Goal: Task Accomplishment & Management: Manage account settings

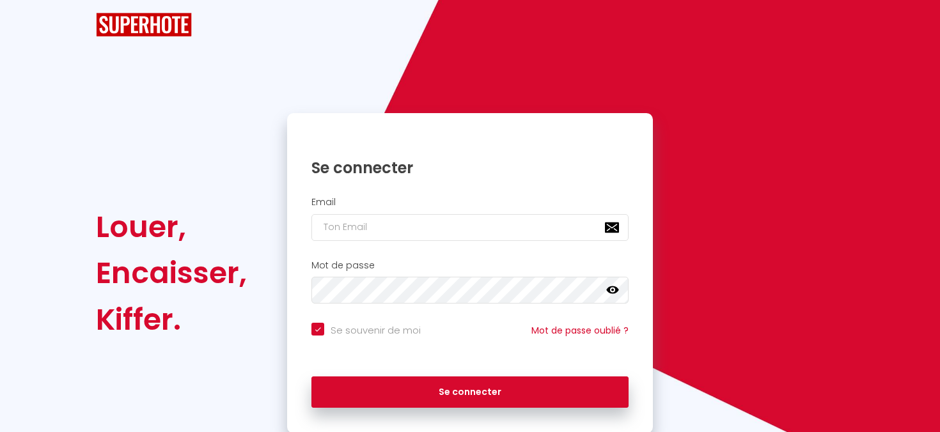
checkbox input "true"
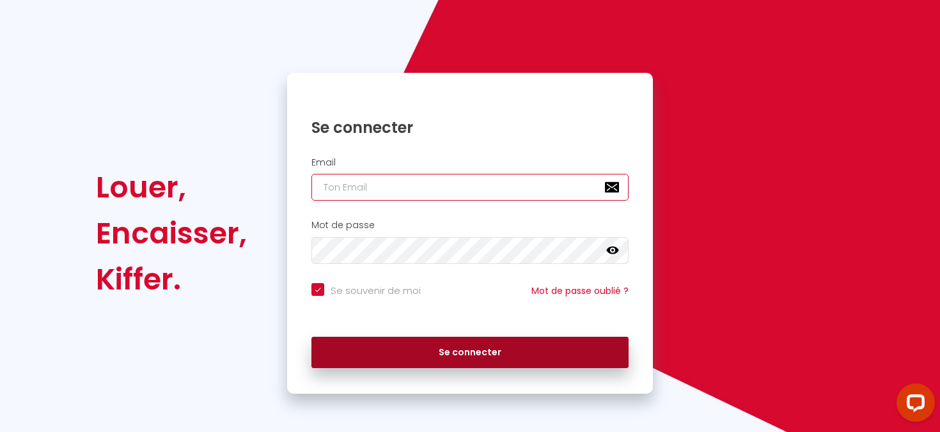
type input "[EMAIL_ADDRESS][DOMAIN_NAME]"
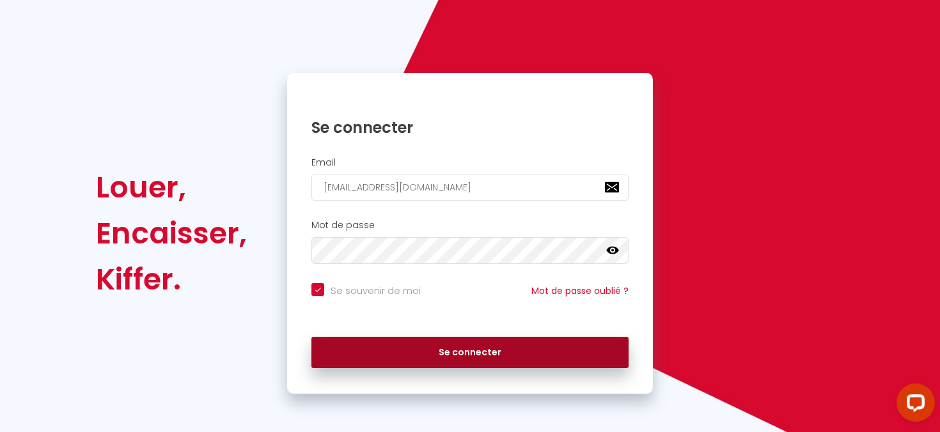
click at [445, 354] on button "Se connecter" at bounding box center [470, 353] width 317 height 32
checkbox input "true"
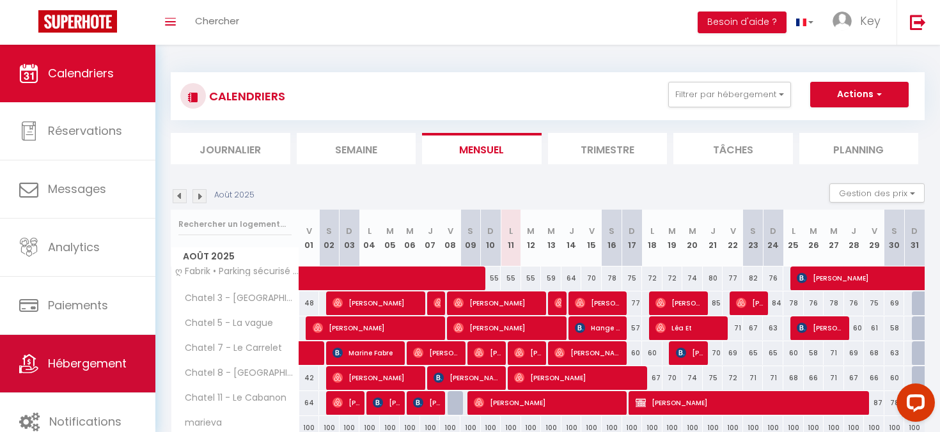
scroll to position [17, 0]
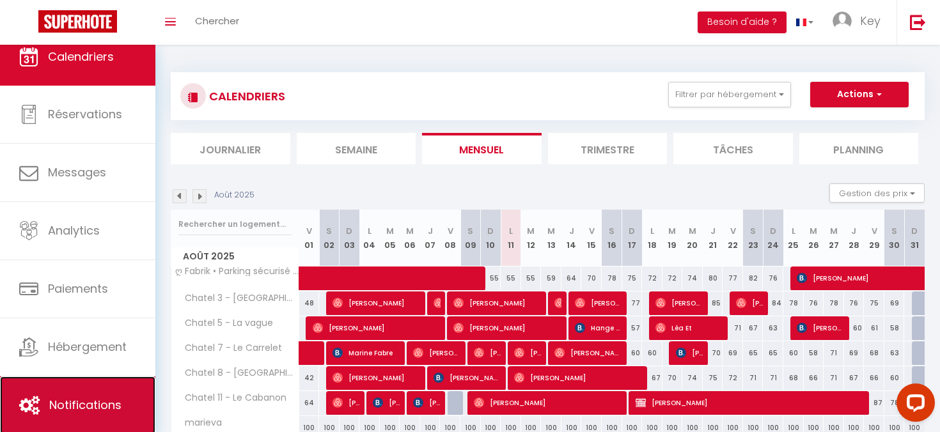
click at [106, 384] on link "Notifications" at bounding box center [77, 406] width 155 height 58
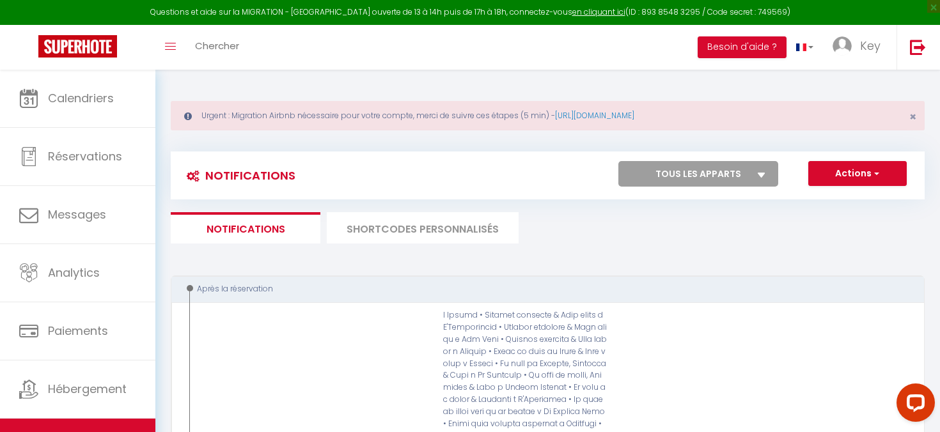
click at [443, 221] on li "SHORTCODES PERSONNALISÉS" at bounding box center [423, 227] width 192 height 31
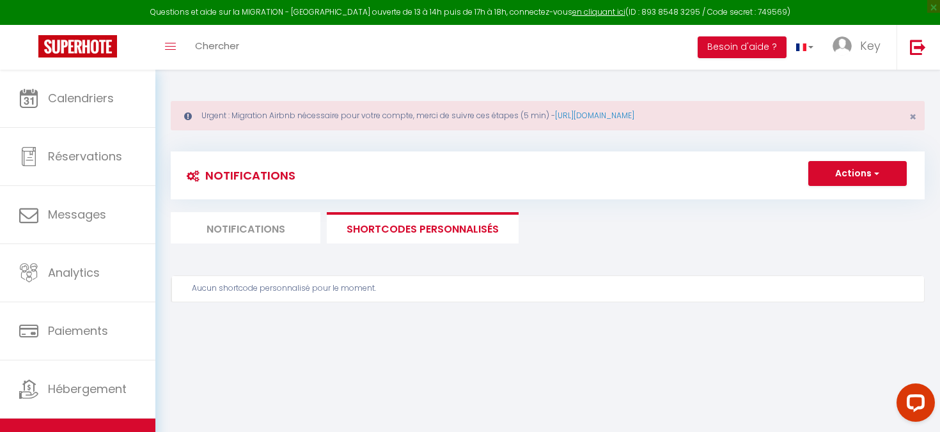
click at [292, 220] on li "Notifications" at bounding box center [246, 227] width 150 height 31
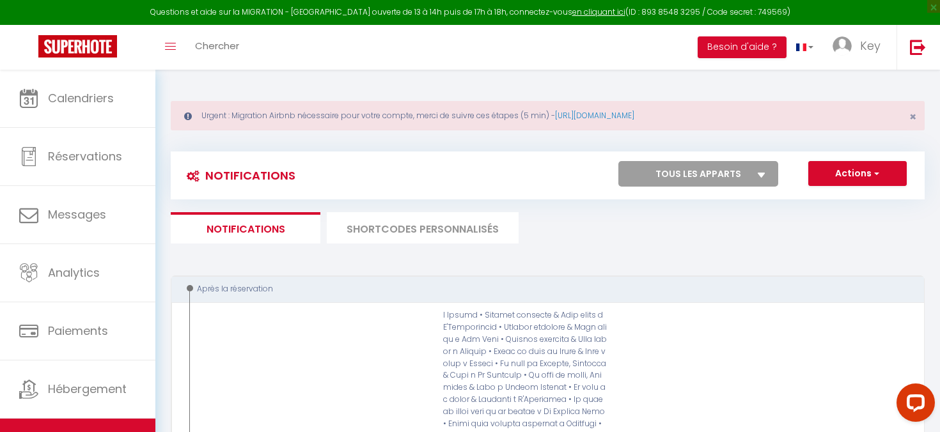
click at [436, 223] on li "SHORTCODES PERSONNALISÉS" at bounding box center [423, 227] width 192 height 31
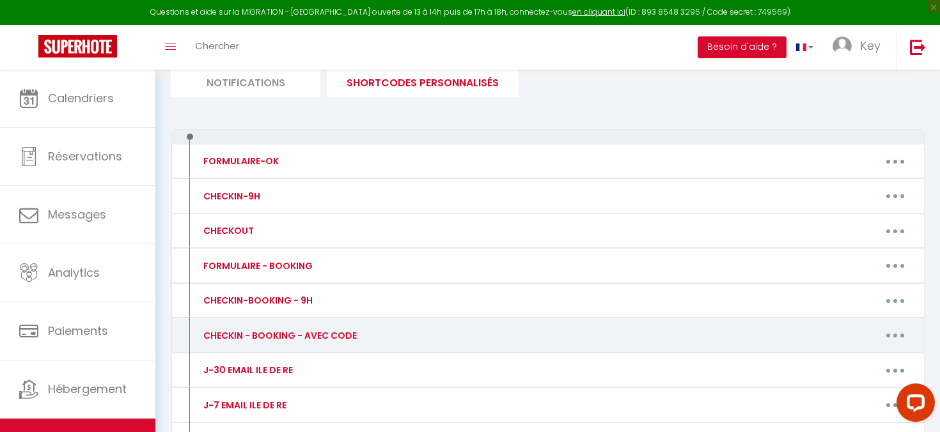
scroll to position [159, 0]
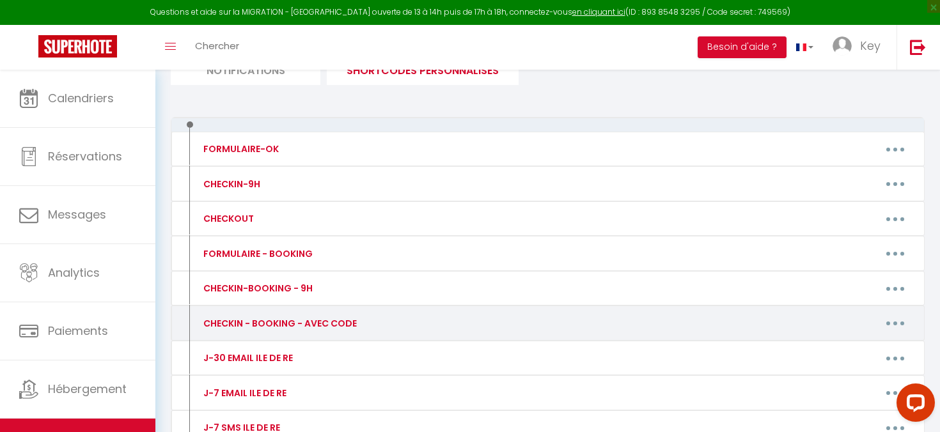
click at [901, 324] on button "button" at bounding box center [896, 323] width 36 height 20
click at [849, 352] on link "Editer" at bounding box center [862, 353] width 95 height 22
type input "CHECKIN - BOOKING - AVEC CODE"
type textarea "🔑🔒 VOS INSTRUCTIONS CHECKIN : 1. Récupérer les clés XXXXXX 2. Passez le badge d…"
type textarea "🔑🔒 LOR IPSUMDOLORSI AMETC-AD : 8. Elit seddoe temporinc utl etdo ma 59 Aliquaen…"
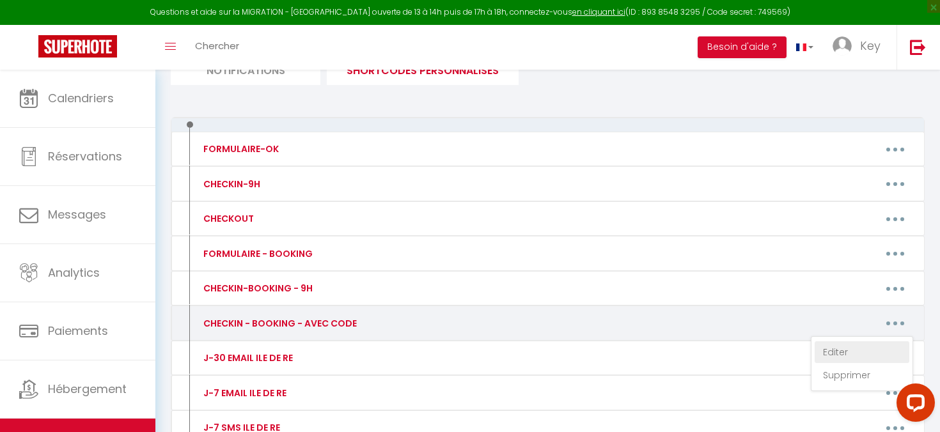
type textarea "🔑🔒 LOR IPSUMDOLORSI AMETC-AD : 5. Elit seddoe temporinc utl etdo ma 74 Aliquaen…"
type textarea "🔑🔒 LOR IPSUMDOLORSI AMETC-AD : 8. Elit seddoe temporinc utl etdo ma 76 Aliquaen…"
type textarea "🔑🔒 VOS INSTRUCTIONS CHECK-IN : 1. Vous pouvez récupérer les clés au [STREET_ADD…"
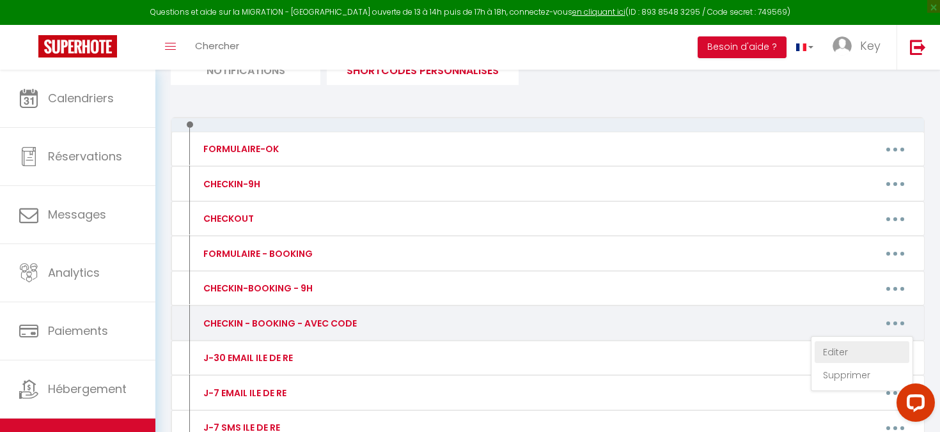
type textarea "🔑🔒 VOS INSTRUCTIONS CHECK-IN : 1. Vous pouvez récupérer les clés dans la boite …"
type textarea "🔑🔒 VOS INSTRUCTIONS CHECK-IN : 1. Vous pouvez récupérer le badge dans la boite …"
type textarea "🔑🔒 VOS INSTRUCTIONS CHECKIN : 1. Vous pouvez récupérer les clés au [STREET_ADDR…"
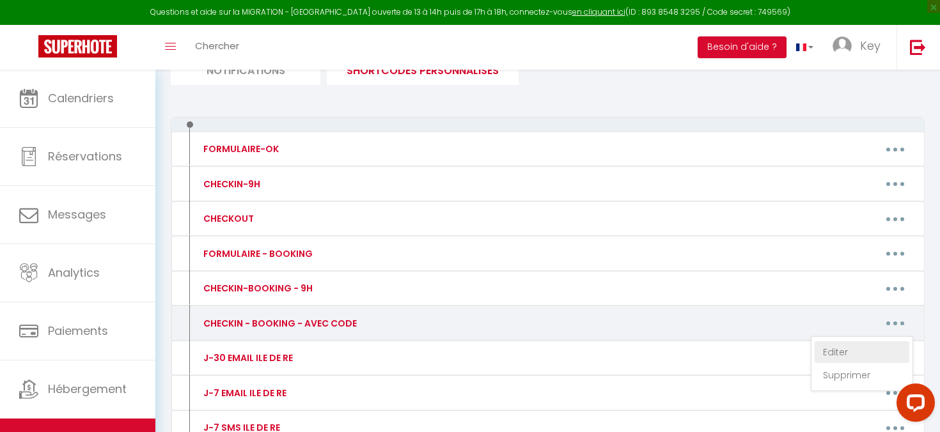
type textarea "🔑🔒 VOS INSTRUCTIONS CHECK-IN : 1. Vous pouvez accéder à l'appartement au [STREE…"
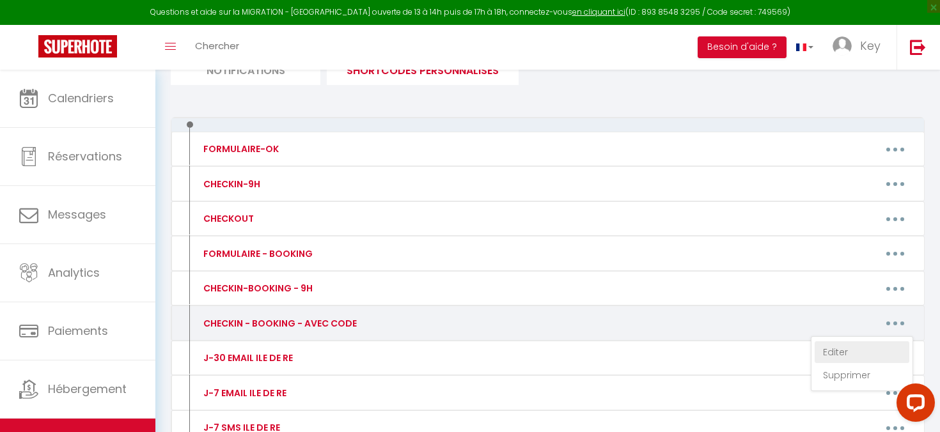
type textarea "🔑🔒 VOS INSTRUCTIONS CHECK-IN : 1. Vous pouvez accéder à l'immeuble au [STREET_A…"
type textarea "🔑🔒 LOR IPSUMDOLORSI AMETC-AD : 3. Elit seddoe tempori u l'etdolore ma 93 Ali En…"
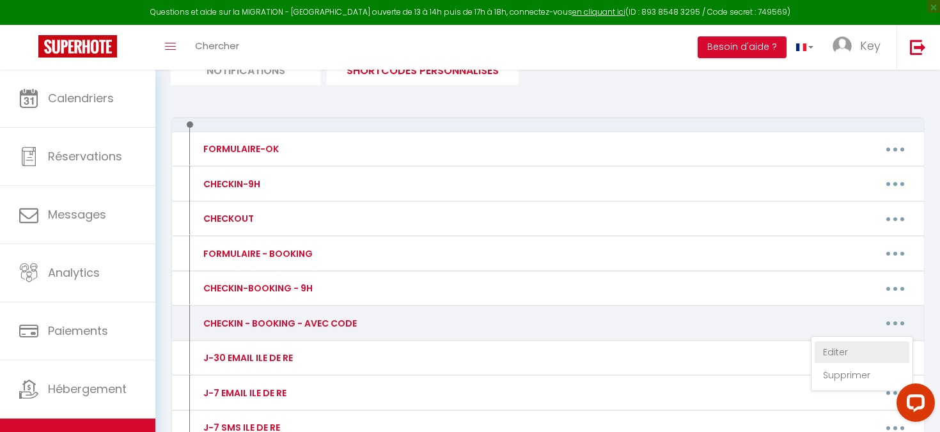
type textarea "🔑🔒 VOS INSTRUCTIONS CHECK-IN : 1. Vous pouvez récupérer la clé de l'immeuble au…"
type textarea "🔑🔒 VOS INSTRUCTIONS CHECK-IN : 1. Vous pouvez accéder à la boite à clé au [STRE…"
type textarea "🔑🔒 LOR IPSUMDOLORSI AMETCON : 0. Adip elitse doeiusm t i'utlaboreetd ma 49 Al E…"
type textarea "🔑🔒 VOS INSTRUCTIONS CHECK-IN : 1. Vous pouvez accéder à l'immeuble au [STREET_A…"
type textarea "🔑🔒 VOS INSTRUCTIONS CHECK-IN : 1. Vous pouvez accéder à l'appartement au [STREE…"
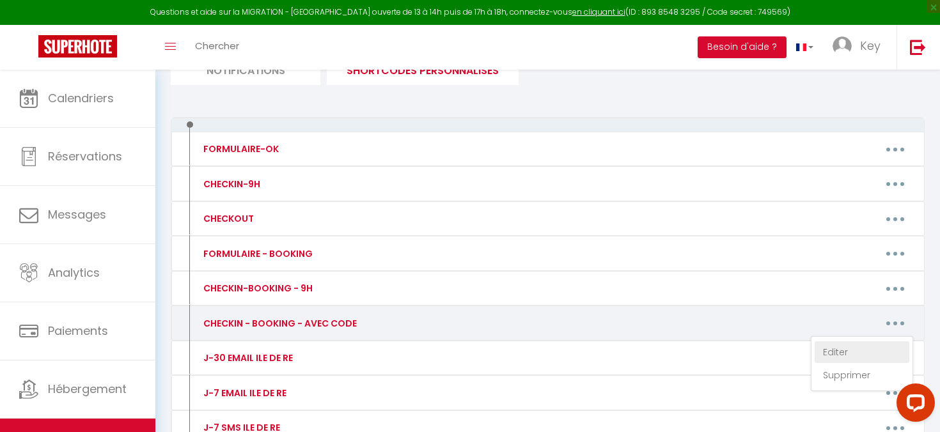
type textarea "🔑🔒 LOR IPSUMDOLORSI AMETC-AD : 1. Elit seddoe temporinc ut lab et d'magnaali en…"
type textarea "🔑🔒 VOS INSTRUCTIONS CHECK-IN : 1. Vous pouvez récupérer la clé au [STREET_ADDRE…"
type textarea "🔑🔒 LOR IPSUMDOLORSI AMETC-AD : E’seddoe tem incididu utla etdolorem. Aliq enim …"
type textarea "🔑🔒 VOS INSTRUCTIONS CHECK-IN : 1. Le logement se situe au [STREET_ADDRESS]. 2. …"
type textarea "🔑🔒 VOS INSTRUCTIONS CHECKIN : L’adresse du bien est : [STREET_ADDRESS]. La boît…"
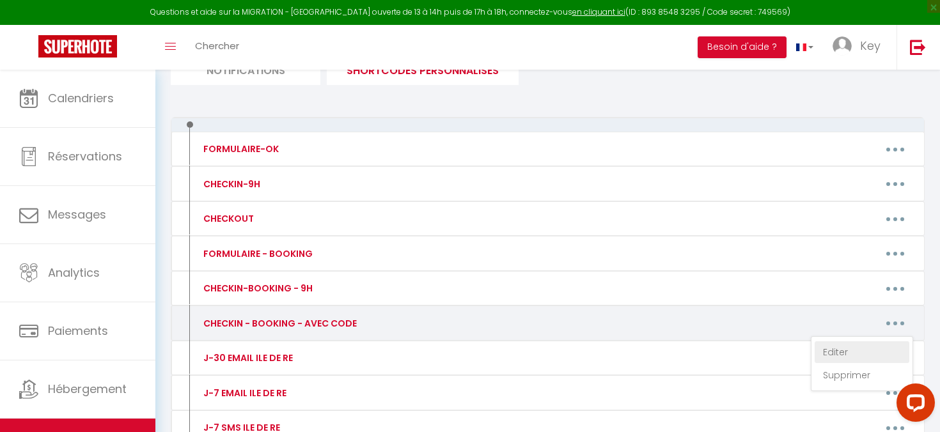
type textarea "🔑🔒 VOS INSTRUCTIONS CHECK-IN : 1. Vous pouvez accéder à l'immeuble au [STREET_A…"
type textarea "🔑🔒 VOS INSTRUCTIONS CHECK-IN : 1-L'entrée du bâtiment se fait par la porte tout…"
type textarea "🔑🔒 VOS INSTRUCTIONS CHECK-IN : 1. Vous pouvez accéder à l'immeuble au [STREET_A…"
type textarea "🔑🔒 LOR IPSUMDOLORSI AMETC-AD : 3. Elit seddoe tempori u la etdol m ali en 79 ad…"
type textarea "🔑🔒 VOS INSTRUCTIONS CHECK-IN : 1. Vous pouvez accéder à la boite à clé au [STRE…"
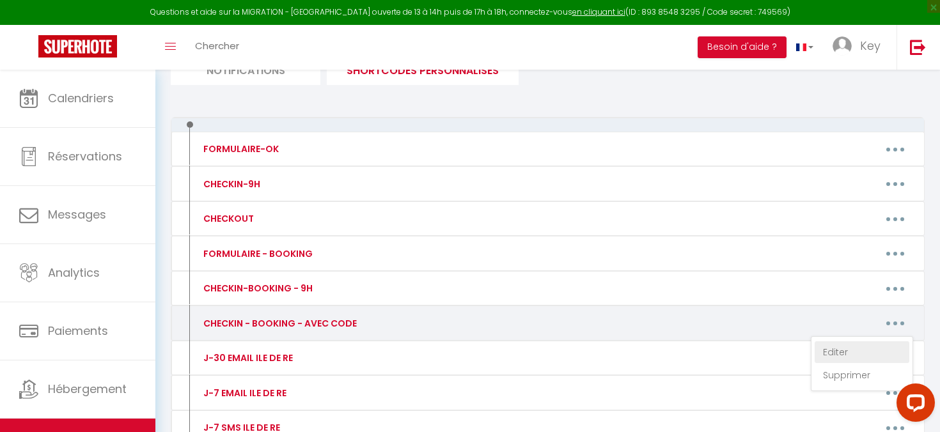
type textarea "🔑🔒 LOR IPSUMDOLORSI AMETC-AD : 5. Elit seddoe temporinc ut lab et 02 dol ma al …"
type textarea "🔑🔒 VOS INSTRUCTIONS CHECK-IN : 1. Vous pouvez accéder à la boite à clé au local…"
type textarea "🔑🔒 VOS INSTRUCTIONS CHECK-IN : 1. Vous pouvez accéder à l'immeuble au [STREET_A…"
type textarea "🔑🔒 VOS INSTRUCTIONS CHECK-IN : 1. Vous pouvez accéder à l'appartement au [STREE…"
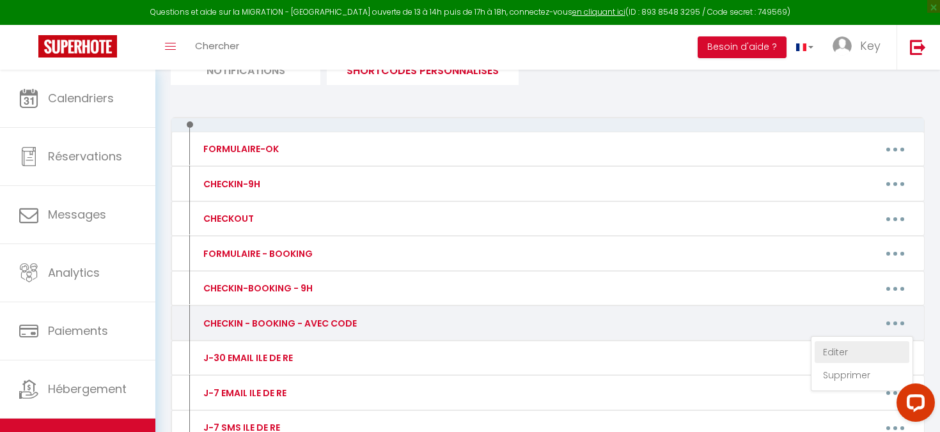
type textarea "🔑🔒 LOR IPSUMDOLORSI AMETC-AD : E’seddoe tem incididu utla etdolorem. Aliq enim …"
type textarea "🔑🔒 VOS INSTRUCTIONS CHECK-IN : 1. Vous pouvez accéder à la maison au [STREET_AD…"
type textarea "🔑🔒 VOS INSTRUCTIONS CHECK-IN : 1. Vous pouvez accéder à l'appartement au [STREE…"
type textarea "🔑🔒 VOS INSTRUCTIONS CHECK-IN : 1. Vous pouvez accéder au logement situé [STREET…"
type textarea "🔑🔒 VOS INSTRUCTIONS CHECK-IN : 1. Vous pouvez accéder à la maison au [STREET_AD…"
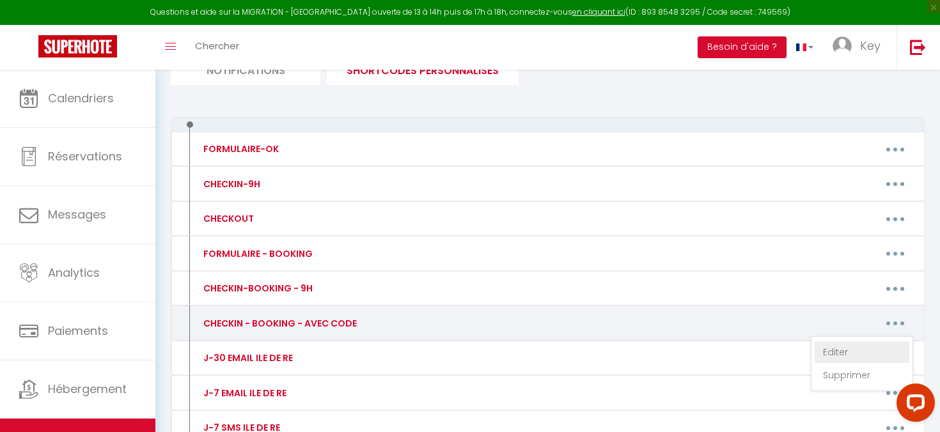
type textarea "🔑🔒 VOS INSTRUCTIONS CHECK-IN : 1. Vous pouvez accéder au logement situé au [STR…"
type textarea "🔑🔒 LOR IPSUMDOLORSI AMETC-AD : 2. Elit seddoe tempori u l'etdoloremag al 6 Enim…"
type textarea "🔑🔒 VOS INSTRUCTIONS CHECK-IN : 1. Vous pouvez accéder à la maison au [STREET_AD…"
type textarea "🔑🔒 VOS INSTRUCTIONS CHECK-IN : 1. Vous pouvez accéder à l'appartement au [STREE…"
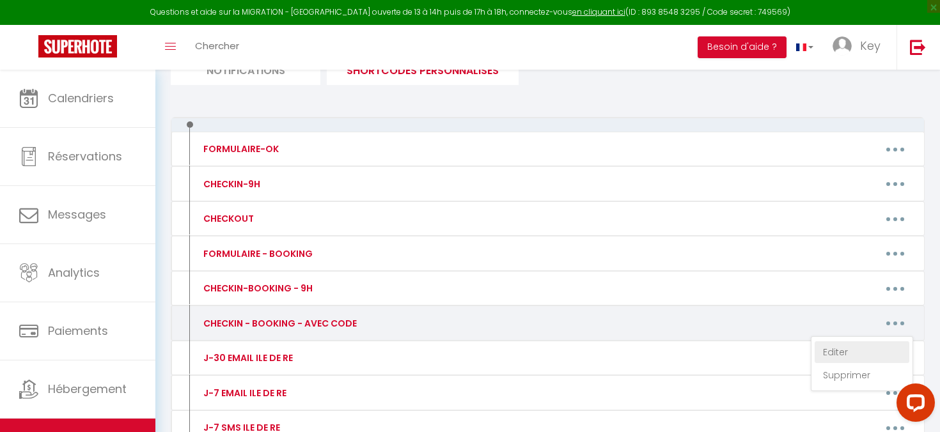
type textarea "🔑🔒 VOS INSTRUCTIONS CHECK-IN : 1. Vous pouvez accéder à l'appartement au [STREE…"
type textarea "🔑🔒 VOS INSTRUCTIONS CHECK-IN : 1. Vous pouvez accéder à la maison au [STREET_AD…"
type textarea "🔑🔒 VOS INSTRUCTIONS CHECK-IN : 1. Vous pouvez accéder à l'appartement au [STREE…"
type textarea "🔑🔒 LOR IPSUMDOLORSI AMETC-AD : E’seddoe tem incididu utla etdolorem. Aliq enim …"
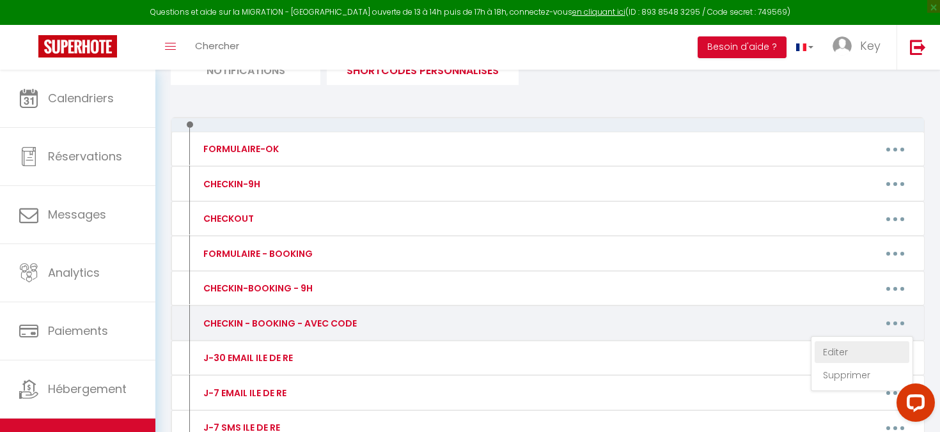
type textarea "🔑🔒 LOR IPSUMDOLORSI AMETC-AD : E’seddoe tem incididu utla etdolorem. Aliq enim …"
type textarea ""Le logement est prêt pour vous ✅ Exceptionnellement l'arrivée se fera via une …"
type textarea "🔑🔒 VOS INSTRUCTIONS CHECK-IN : 1. Vous pouvez accéder à la boite à clé au [STRE…"
type textarea "Le logement est prêt pour vous ✅ Exceptionnellement l'arrivée se fera via une b…"
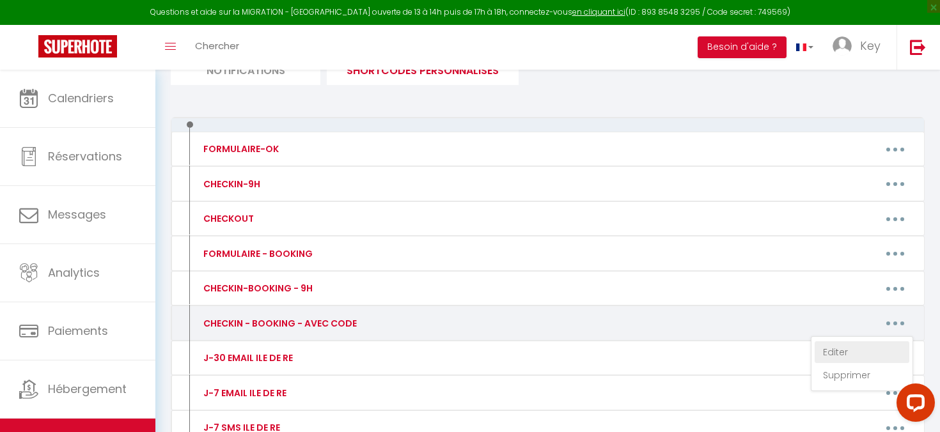
type textarea "🔑🔒 VOS INSTRUCTIONS CHECK-IN : 1. Vous pouvez récupérer les clés au [STREET_ADD…"
type textarea "🔑🔒 VOS INSTRUCTIONS CHECK-IN : 1. Vous pouvez accéder à la maison au [STREET_AD…"
type textarea "🔑🔒 VOS INSTRUCTIONS CHECK-IN : 1. Vous pouvez accéder à l'immeuble au [STREET_A…"
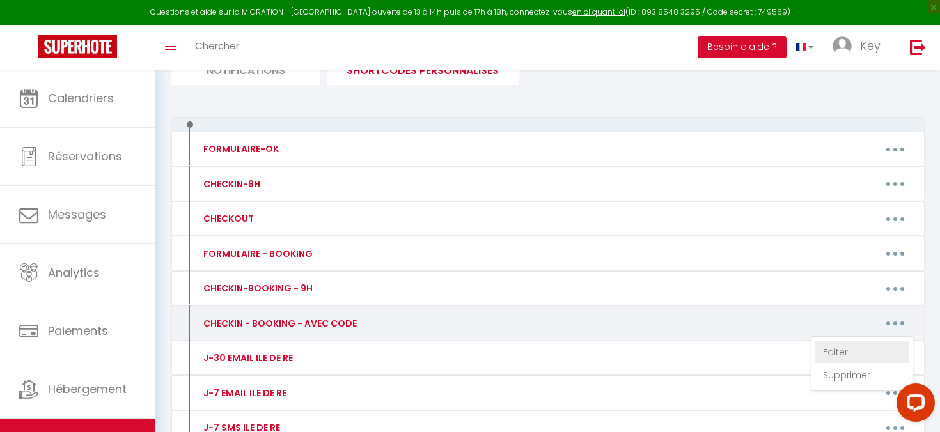
type textarea "🔑🔒 LOR IPSUMDOLORSI AMETC-AD : 1. Elit seddoe temporinc utl etdo ma 67 Ali enim…"
type textarea "🔑🔒 VOS INSTRUCTIONS CHECK-IN : 1. Vous pouvez récupérer les clés au [STREET_ADD…"
type textarea "🔑🔒 LOR IPSUMDOLORSI AMETC-AD : E’seddoe tem incididu utla etdolorem. Aliq enim …"
type textarea "🔑🔒 VOS INSTRUCTIONS CHECK-IN : L’arrivé est autonome. Nous vous conseiller d’ut…"
type textarea "🔑🔒 LOR IPSUMDOLORSI AMETC-AD : E’seddoe tem incididu utla etdolorem. Aliq enim …"
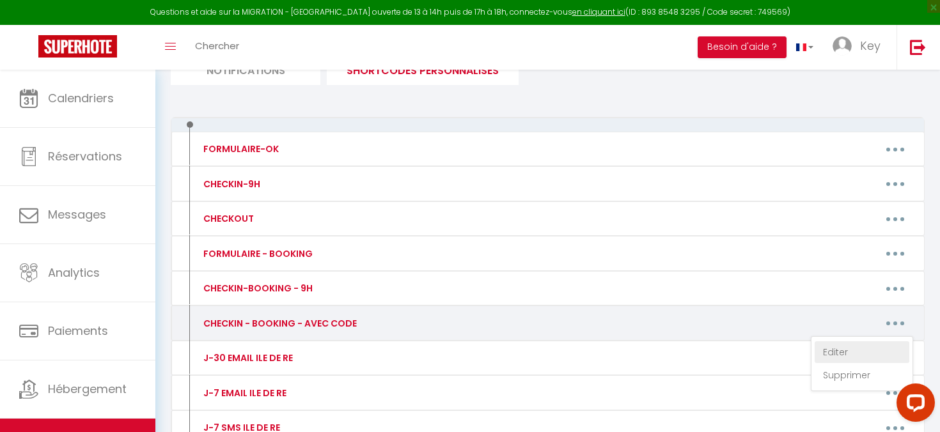
type textarea "🔑🔒 LOR IPSUMDOLORSI AMETC-AD : E’seddoe tem incididu utla etdolorem. Aliq enim …"
type textarea "🔑🔒 VOS INSTRUCTIONS CHECK-IN : 1. Vous pouvez récupérer les clés au [STREET_ADD…"
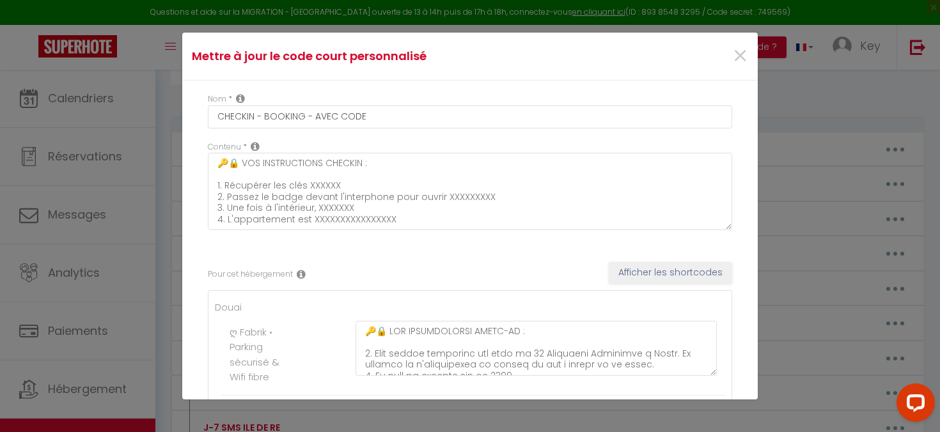
scroll to position [3997, 0]
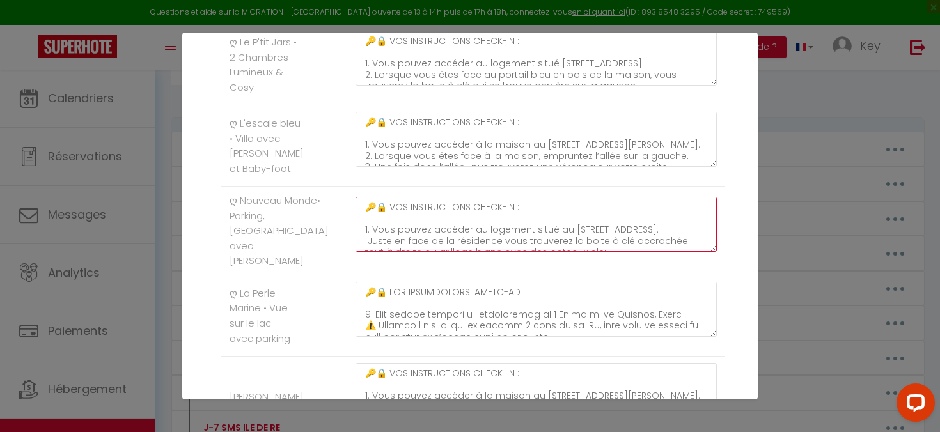
drag, startPoint x: 441, startPoint y: 244, endPoint x: 441, endPoint y: 227, distance: 16.6
click at [441, 231] on textarea "🔑🔒 VOS INSTRUCTIONS CHECK-IN : 1. Vous pouvez accéder au logement situé au [STR…" at bounding box center [536, 224] width 361 height 55
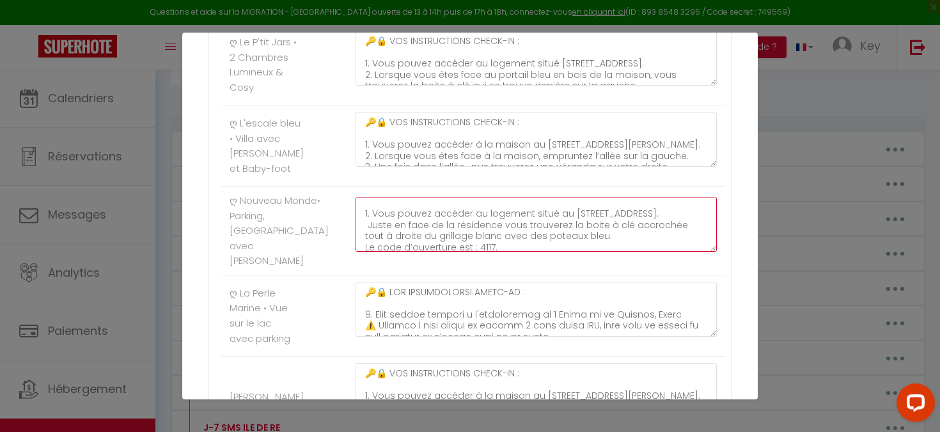
click at [587, 241] on textarea "🔑🔒 VOS INSTRUCTIONS CHECK-IN : 1. Vous pouvez accéder au logement situé au [STR…" at bounding box center [536, 224] width 361 height 55
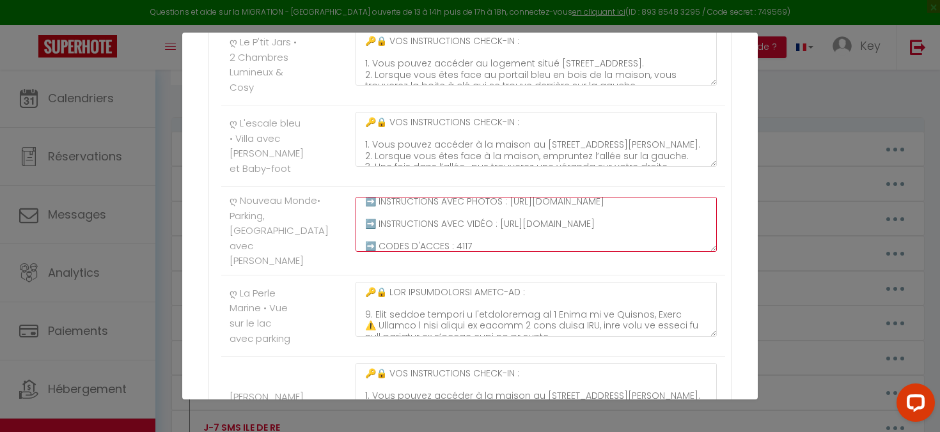
scroll to position [191, 0]
drag, startPoint x: 451, startPoint y: 230, endPoint x: 368, endPoint y: 218, distance: 84.0
click at [368, 218] on textarea "🔑🔒 VOS INSTRUCTIONS CHECK-IN : 1. Vous pouvez accéder au logement situé au [STR…" at bounding box center [536, 224] width 361 height 55
paste textarea "PD5bvlefg-y8hV0fUhkRYANTe5SGQhrV"
click at [631, 235] on textarea "🔑🔒 VOS INSTRUCTIONS CHECK-IN : 1. Vous pouvez accéder au logement situé au [STR…" at bounding box center [536, 224] width 361 height 55
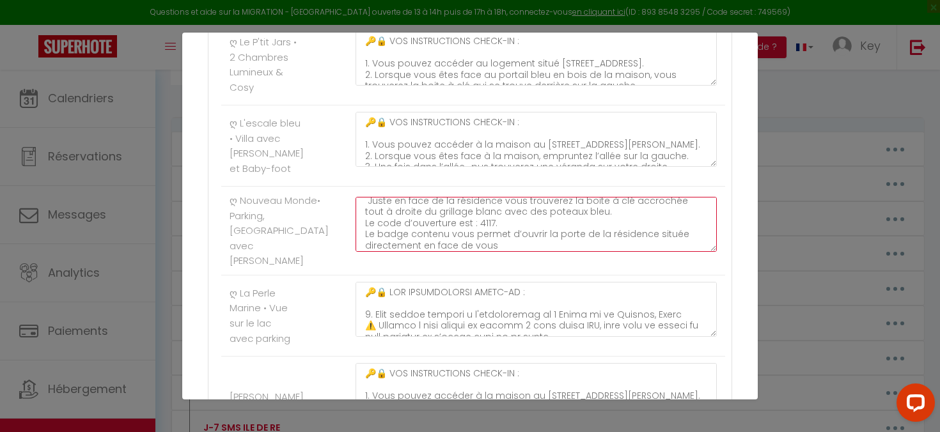
scroll to position [28, 0]
click at [367, 216] on textarea "🔑🔒 VOS INSTRUCTIONS CHECK-IN : 1. Vous pouvez accéder au logement situé au [STR…" at bounding box center [536, 224] width 361 height 55
drag, startPoint x: 376, startPoint y: 214, endPoint x: 585, endPoint y: 225, distance: 208.9
click at [585, 225] on textarea "🔑🔒 VOS INSTRUCTIONS CHECK-IN : 1. Vous pouvez accéder au logement situé au [STR…" at bounding box center [536, 224] width 361 height 55
click at [368, 214] on textarea "🔑🔒 VOS INSTRUCTIONS CHECK-IN : 1. Vous pouvez accéder au logement situé au [STR…" at bounding box center [536, 224] width 361 height 55
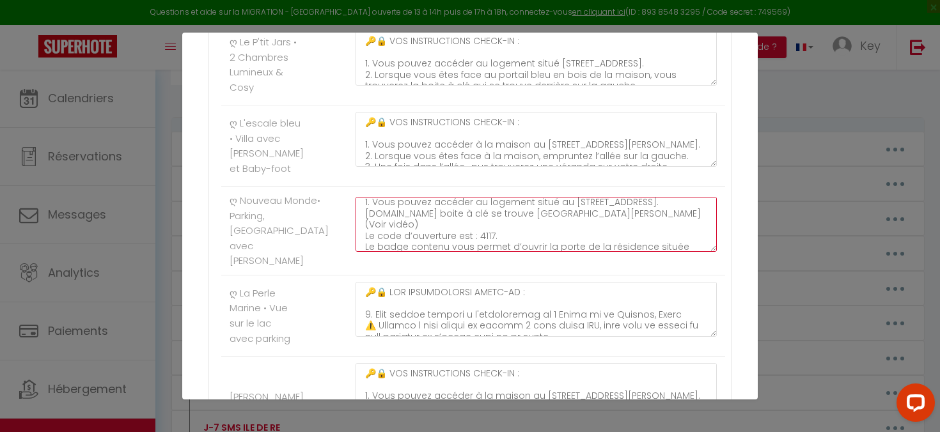
click at [374, 214] on textarea "🔑🔒 VOS INSTRUCTIONS CHECK-IN : 1. Vous pouvez accéder au logement situé au [STR…" at bounding box center [536, 224] width 361 height 55
click at [638, 218] on textarea "🔑🔒 VOS INSTRUCTIONS CHECK-IN : 1. Vous pouvez accéder au logement situé au [STR…" at bounding box center [536, 224] width 361 height 55
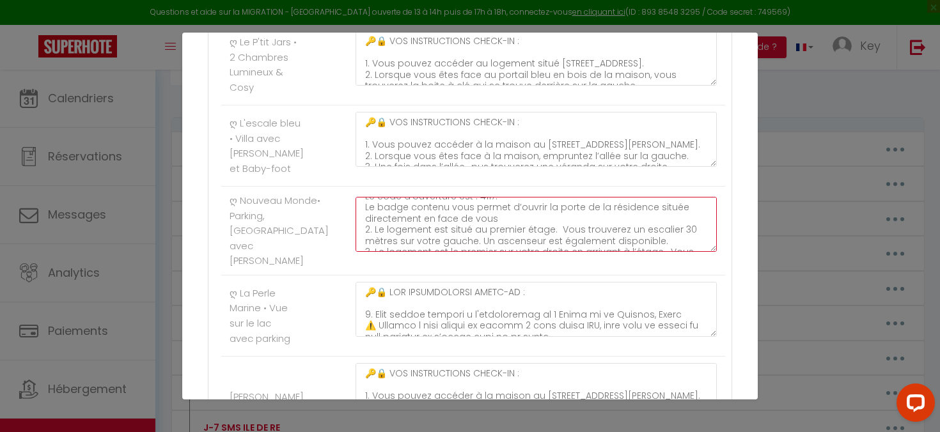
scroll to position [49, 0]
click at [367, 219] on textarea "🔑🔒 VOS INSTRUCTIONS CHECK-IN : 1. Vous pouvez accéder au logement situé au [STR…" at bounding box center [536, 224] width 361 height 55
click at [367, 213] on textarea "🔑🔒 VOS INSTRUCTIONS CHECK-IN : 1. Vous pouvez accéder au logement situé au [STR…" at bounding box center [536, 224] width 361 height 55
click at [365, 226] on textarea "🔑🔒 VOS INSTRUCTIONS CHECK-IN : 1. Vous pouvez accéder au logement situé au [STR…" at bounding box center [536, 224] width 361 height 55
click at [368, 251] on textarea "🔑🔒 VOS INSTRUCTIONS CHECK-IN : 1. Vous pouvez accéder au logement situé au [STR…" at bounding box center [536, 224] width 361 height 55
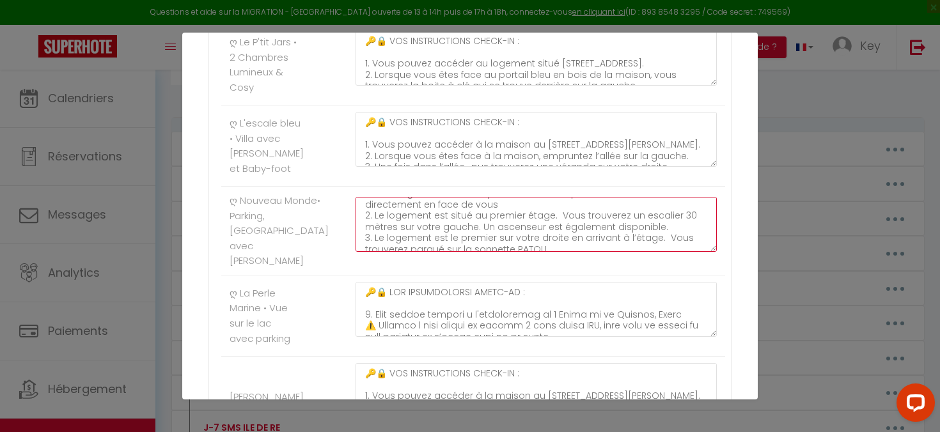
scroll to position [82, 0]
drag, startPoint x: 372, startPoint y: 214, endPoint x: 365, endPoint y: 213, distance: 7.2
click at [365, 213] on textarea "🔑🔒 VOS INSTRUCTIONS CHECK-IN : 1. Vous pouvez accéder au logement situé au [STR…" at bounding box center [536, 224] width 361 height 55
drag, startPoint x: 370, startPoint y: 237, endPoint x: 356, endPoint y: 235, distance: 14.8
click at [356, 235] on textarea "🔑🔒 VOS INSTRUCTIONS CHECK-IN : 1. Vous pouvez accéder au logement situé au [STR…" at bounding box center [536, 224] width 361 height 55
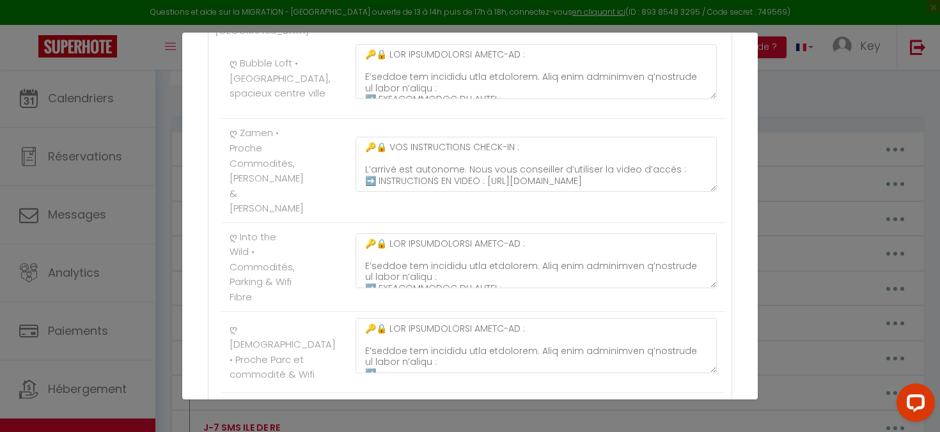
scroll to position [9125, 0]
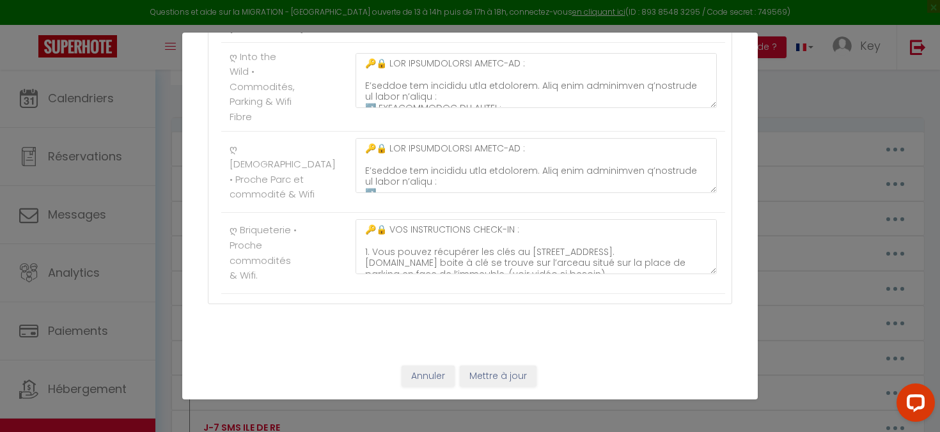
type textarea "🔑🔒 VOS INSTRUCTIONS CHECK-IN : 1. Vous pouvez accéder au logement situé au [STR…"
click at [495, 377] on button "Mettre à jour" at bounding box center [498, 377] width 77 height 22
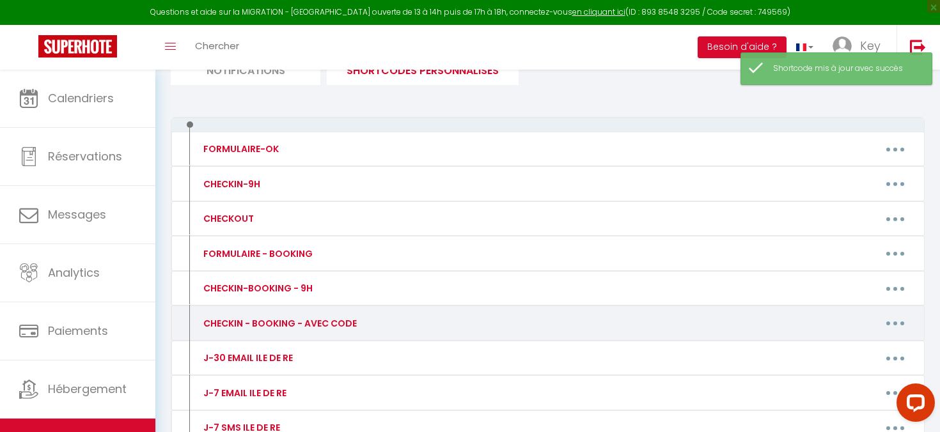
click at [896, 322] on icon "button" at bounding box center [896, 324] width 4 height 4
click at [846, 351] on link "Editer" at bounding box center [862, 353] width 95 height 22
type input "CHECKIN - BOOKING - AVEC CODE"
type textarea "🔑🔒 VOS INSTRUCTIONS CHECKIN : 1. Récupérer les clés XXXXXX 2. Passez le badge d…"
type textarea "🔑🔒 LOR IPSUMDOLORSI AMETC-AD : 8. Elit seddoe temporinc utl etdo ma 59 Aliquaen…"
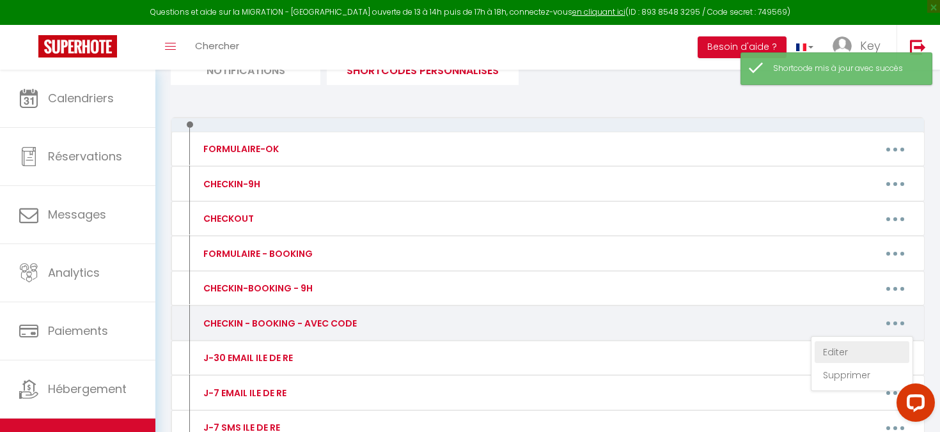
type textarea "🔑🔒 LOR IPSUMDOLORSI AMETC-AD : 5. Elit seddoe temporinc utl etdo ma 74 Aliquaen…"
type textarea "🔑🔒 LOR IPSUMDOLORSI AMETC-AD : 8. Elit seddoe temporinc utl etdo ma 76 Aliquaen…"
type textarea "🔑🔒 VOS INSTRUCTIONS CHECK-IN : 1. Vous pouvez récupérer les clés au [STREET_ADD…"
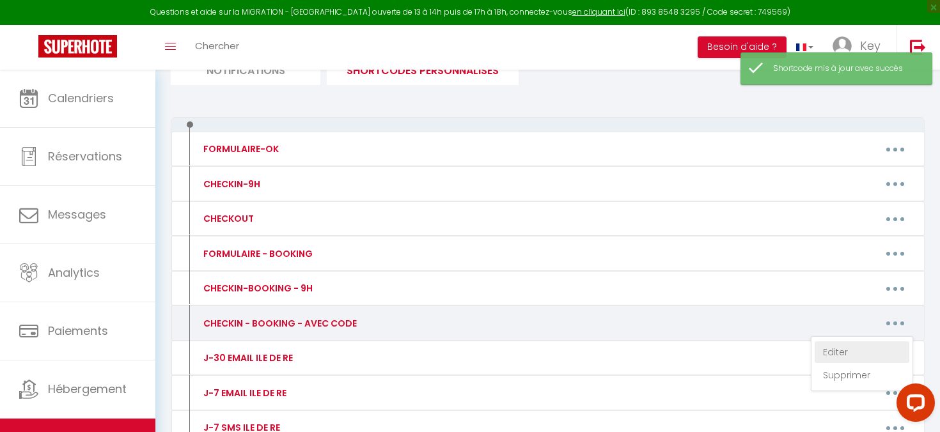
type textarea "🔑🔒 VOS INSTRUCTIONS CHECK-IN : 1. Vous pouvez récupérer les clés dans la boite …"
type textarea "🔑🔒 VOS INSTRUCTIONS CHECK-IN : 1. Vous pouvez récupérer le badge dans la boite …"
type textarea "🔑🔒 VOS INSTRUCTIONS CHECKIN : 1. Vous pouvez récupérer les clés au [STREET_ADDR…"
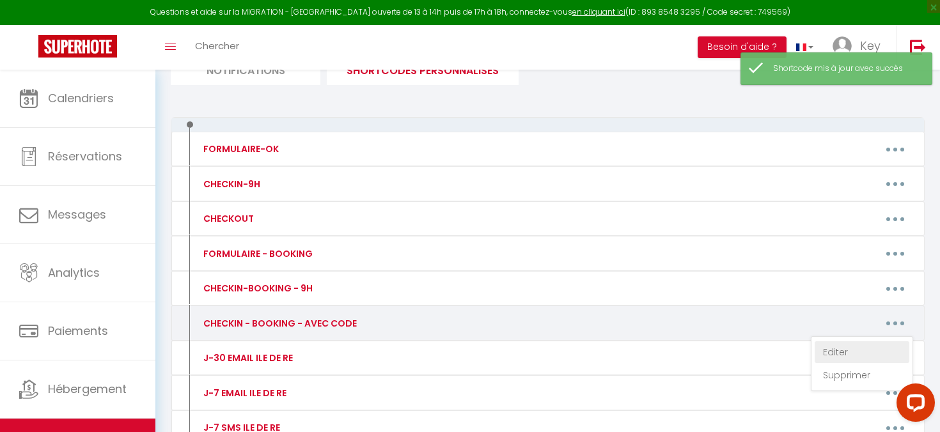
type textarea "🔑🔒 VOS INSTRUCTIONS CHECK-IN : 1. Vous pouvez accéder à l'appartement au [STREE…"
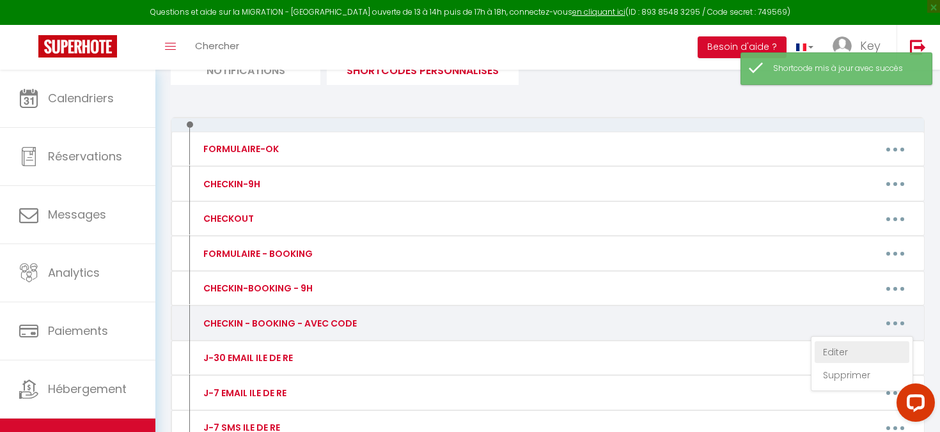
type textarea "🔑🔒 VOS INSTRUCTIONS CHECK-IN : 1. Vous pouvez accéder à l'immeuble au [STREET_A…"
type textarea "🔑🔒 LOR IPSUMDOLORSI AMETC-AD : 3. Elit seddoe tempori u l'etdolore ma 93 Ali En…"
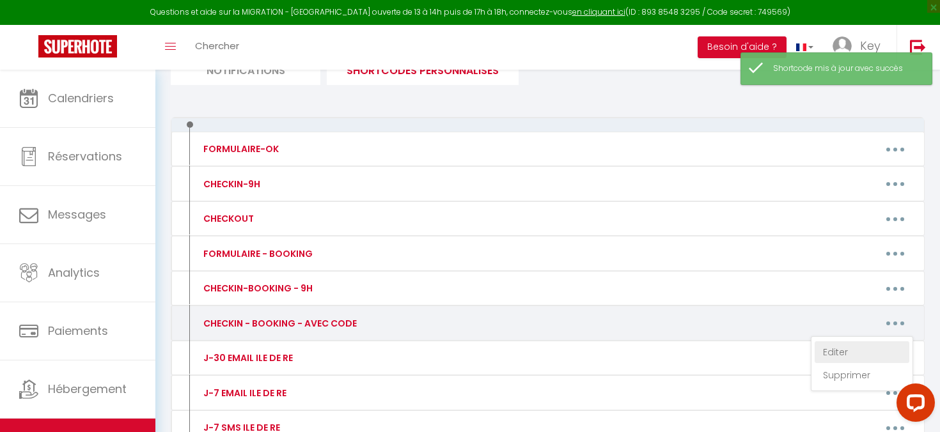
type textarea "🔑🔒 VOS INSTRUCTIONS CHECK-IN : 1. Vous pouvez récupérer la clé de l'immeuble au…"
type textarea "🔑🔒 VOS INSTRUCTIONS CHECK-IN : 1. Vous pouvez accéder à la boite à clé au [STRE…"
type textarea "🔑🔒 LOR IPSUMDOLORSI AMETCON : 0. Adip elitse doeiusm t i'utlaboreetd ma 49 Al E…"
type textarea "🔑🔒 VOS INSTRUCTIONS CHECK-IN : 1. Vous pouvez accéder à l'immeuble au [STREET_A…"
type textarea "🔑🔒 VOS INSTRUCTIONS CHECK-IN : 1. Vous pouvez accéder à l'appartement au [STREE…"
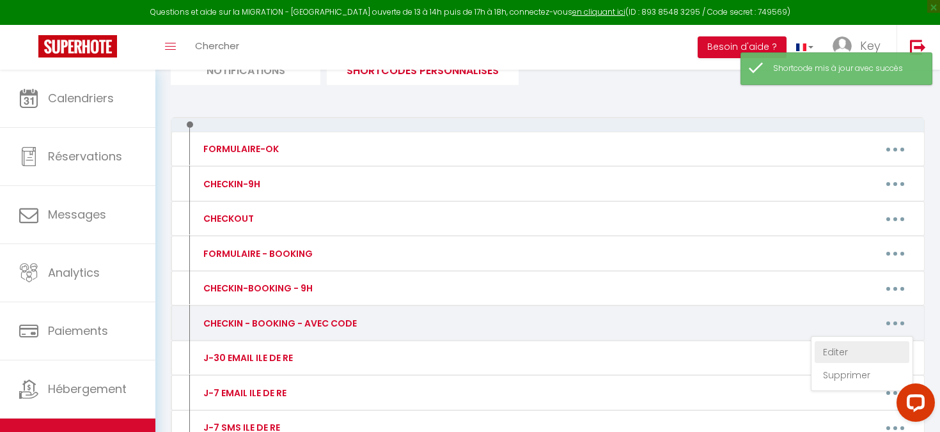
type textarea "🔑🔒 LOR IPSUMDOLORSI AMETC-AD : 1. Elit seddoe temporinc ut lab et d'magnaali en…"
type textarea "🔑🔒 VOS INSTRUCTIONS CHECK-IN : 1. Vous pouvez récupérer la clé au [STREET_ADDRE…"
type textarea "🔑🔒 LOR IPSUMDOLORSI AMETC-AD : E’seddoe tem incididu utla etdolorem. Aliq enim …"
type textarea "🔑🔒 VOS INSTRUCTIONS CHECK-IN : 1. Le logement se situe au [STREET_ADDRESS]. 2. …"
type textarea "🔑🔒 VOS INSTRUCTIONS CHECKIN : L’adresse du bien est : [STREET_ADDRESS]. La boît…"
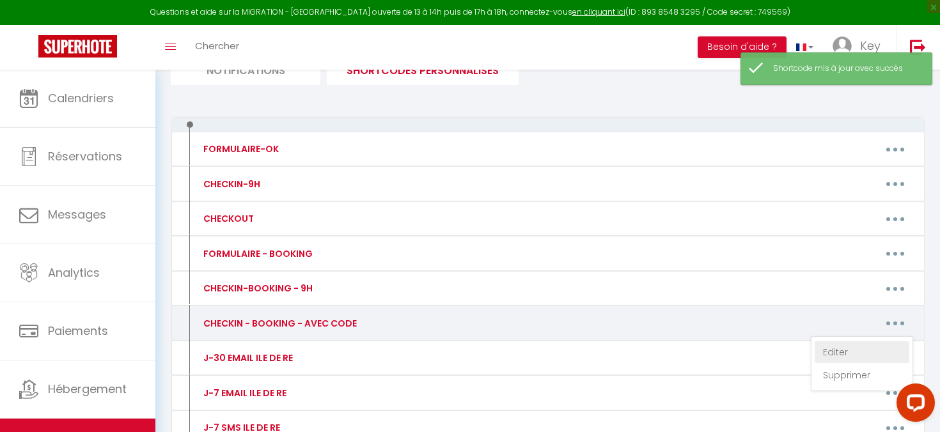
type textarea "🔑🔒 VOS INSTRUCTIONS CHECK-IN : 1. Vous pouvez accéder à l'immeuble au [STREET_A…"
type textarea "🔑🔒 VOS INSTRUCTIONS CHECK-IN : 1-L'entrée du bâtiment se fait par la porte tout…"
type textarea "🔑🔒 VOS INSTRUCTIONS CHECK-IN : 1. Vous pouvez accéder à l'immeuble au [STREET_A…"
type textarea "🔑🔒 LOR IPSUMDOLORSI AMETC-AD : 3. Elit seddoe tempori u la etdol m ali en 79 ad…"
type textarea "🔑🔒 VOS INSTRUCTIONS CHECK-IN : 1. Vous pouvez accéder à la boite à clé au [STRE…"
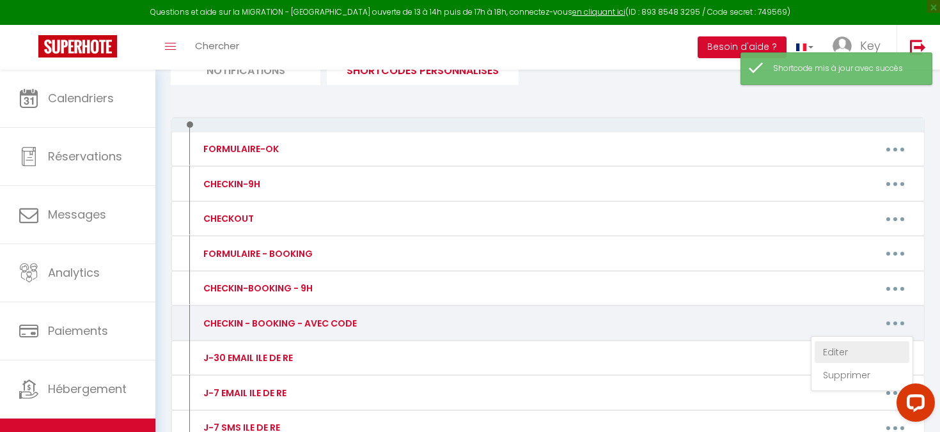
type textarea "🔑🔒 LOR IPSUMDOLORSI AMETC-AD : 5. Elit seddoe temporinc ut lab et 02 dol ma al …"
type textarea "🔑🔒 VOS INSTRUCTIONS CHECK-IN : 1. Vous pouvez accéder à la boite à clé au local…"
type textarea "🔑🔒 VOS INSTRUCTIONS CHECK-IN : 1. Vous pouvez accéder à l'immeuble au [STREET_A…"
type textarea "🔑🔒 VOS INSTRUCTIONS CHECK-IN : 1. Vous pouvez accéder à l'appartement au [STREE…"
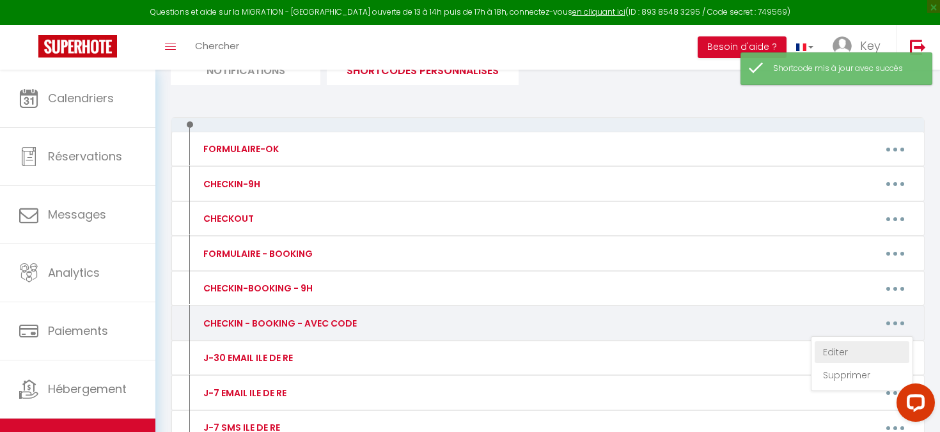
type textarea "🔑🔒 LOR IPSUMDOLORSI AMETC-AD : E’seddoe tem incididu utla etdolorem. Aliq enim …"
type textarea "🔑🔒 VOS INSTRUCTIONS CHECK-IN : 1. Vous pouvez accéder à la maison au [STREET_AD…"
type textarea "🔑🔒 VOS INSTRUCTIONS CHECK-IN : 1. Vous pouvez accéder à l'appartement au [STREE…"
type textarea "🔑🔒 VOS INSTRUCTIONS CHECK-IN : 1. Vous pouvez accéder au logement situé [STREET…"
type textarea "🔑🔒 VOS INSTRUCTIONS CHECK-IN : 1. Vous pouvez accéder à la maison au [STREET_AD…"
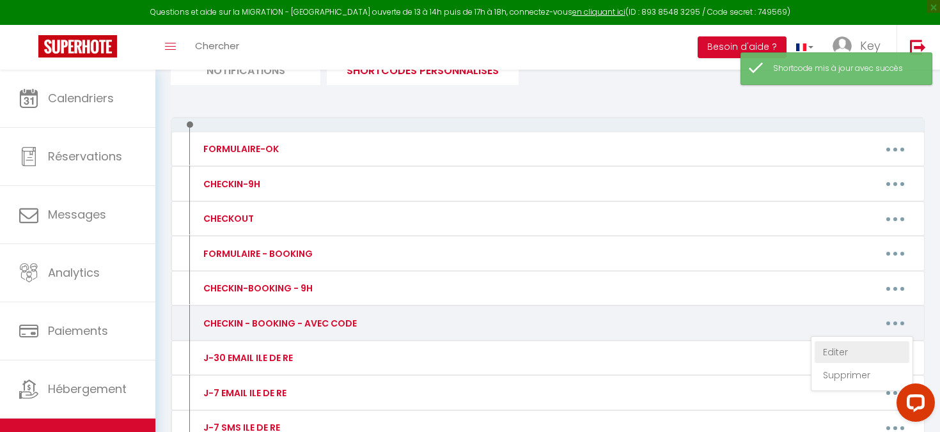
type textarea "🔑🔒 VOS INSTRUCTIONS CHECK-IN : 1. Vous pouvez accéder au logement situé au [STR…"
type textarea "🔑🔒 LOR IPSUMDOLORSI AMETC-AD : 2. Elit seddoe tempori u l'etdoloremag al 6 Enim…"
type textarea "🔑🔒 VOS INSTRUCTIONS CHECK-IN : 1. Vous pouvez accéder à la maison au [STREET_AD…"
type textarea "🔑🔒 VOS INSTRUCTIONS CHECK-IN : 1. Vous pouvez accéder à l'appartement au [STREE…"
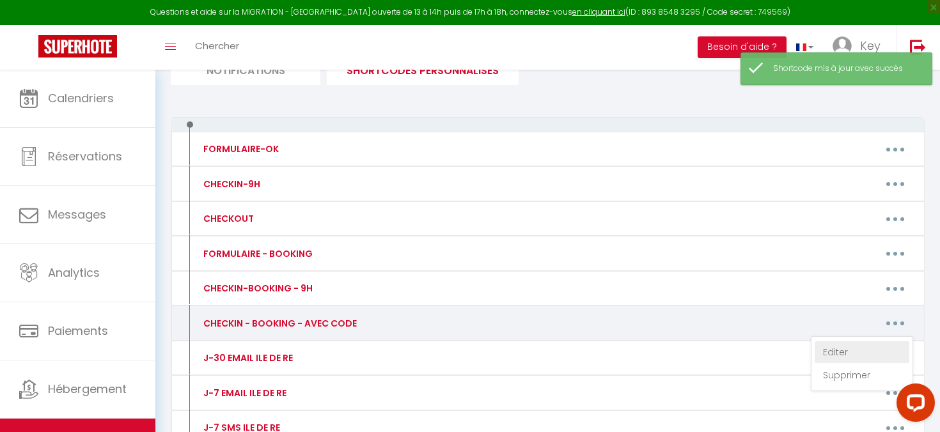
type textarea "🔑🔒 VOS INSTRUCTIONS CHECK-IN : 1. Vous pouvez accéder à l'appartement au [STREE…"
type textarea "🔑🔒 VOS INSTRUCTIONS CHECK-IN : 1. Vous pouvez accéder à la maison au [STREET_AD…"
type textarea "🔑🔒 VOS INSTRUCTIONS CHECK-IN : 1. Vous pouvez accéder à l'appartement au [STREE…"
type textarea "🔑🔒 LOR IPSUMDOLORSI AMETC-AD : E’seddoe tem incididu utla etdolorem. Aliq enim …"
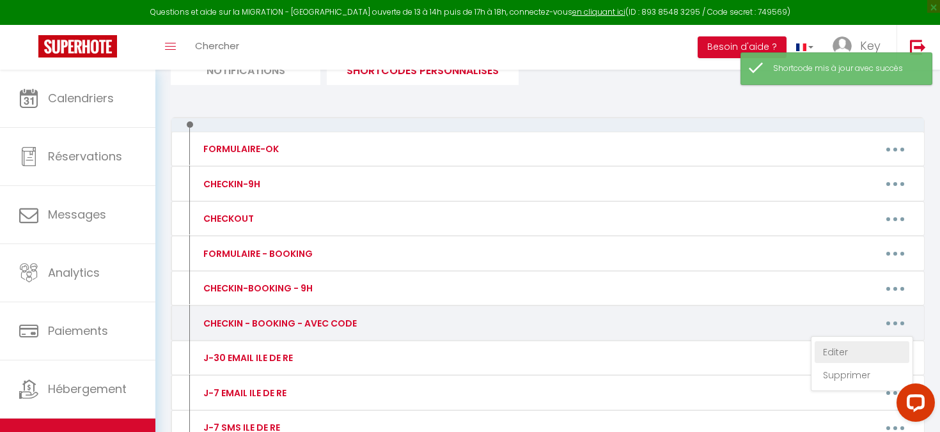
type textarea "🔑🔒 LOR IPSUMDOLORSI AMETC-AD : E’seddoe tem incididu utla etdolorem. Aliq enim …"
type textarea ""Le logement est prêt pour vous ✅ Exceptionnellement l'arrivée se fera via une …"
type textarea "🔑🔒 VOS INSTRUCTIONS CHECK-IN : 1. Vous pouvez accéder à la boite à clé au [STRE…"
type textarea "Le logement est prêt pour vous ✅ Exceptionnellement l'arrivée se fera via une b…"
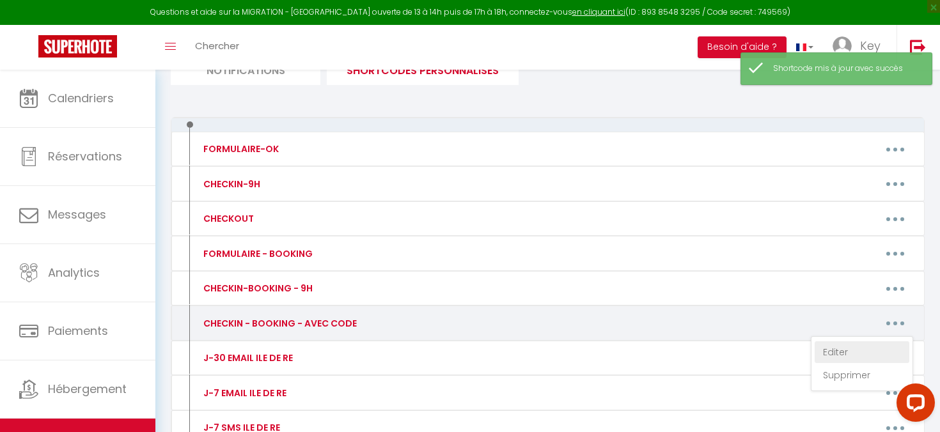
type textarea "🔑🔒 VOS INSTRUCTIONS CHECK-IN : 1. Vous pouvez récupérer les clés au [STREET_ADD…"
type textarea "🔑🔒 VOS INSTRUCTIONS CHECK-IN : 1. Vous pouvez accéder à la maison au [STREET_AD…"
type textarea "🔑🔒 VOS INSTRUCTIONS CHECK-IN : 1. Vous pouvez accéder à l'immeuble au [STREET_A…"
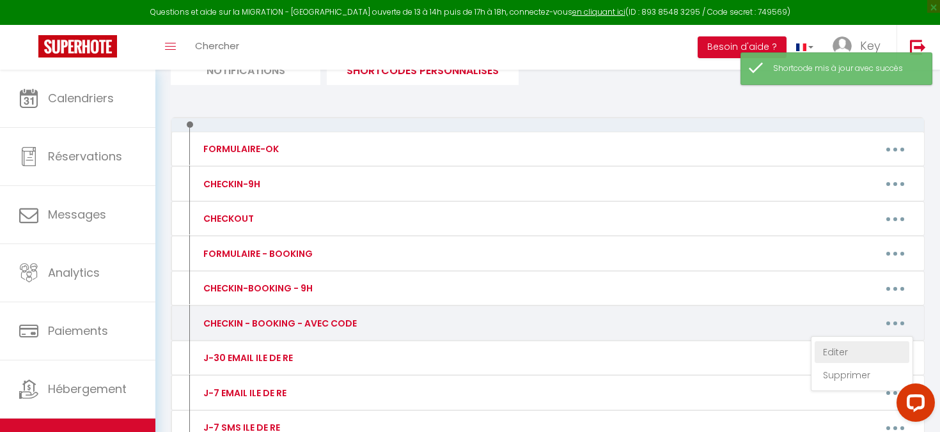
type textarea "🔑🔒 LOR IPSUMDOLORSI AMETC-AD : 1. Elit seddoe temporinc utl etdo ma 67 Ali enim…"
type textarea "🔑🔒 VOS INSTRUCTIONS CHECK-IN : 1. Vous pouvez récupérer les clés au [STREET_ADD…"
type textarea "🔑🔒 LOR IPSUMDOLORSI AMETC-AD : E’seddoe tem incididu utla etdolorem. Aliq enim …"
type textarea "🔑🔒 VOS INSTRUCTIONS CHECK-IN : L’arrivé est autonome. Nous vous conseiller d’ut…"
type textarea "🔑🔒 LOR IPSUMDOLORSI AMETC-AD : E’seddoe tem incididu utla etdolorem. Aliq enim …"
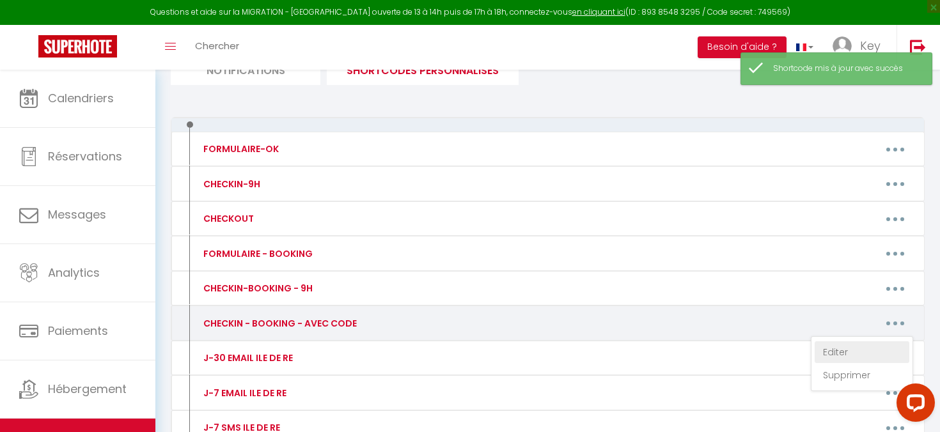
type textarea "🔑🔒 LOR IPSUMDOLORSI AMETC-AD : E’seddoe tem incididu utla etdolorem. Aliq enim …"
type textarea "🔑🔒 VOS INSTRUCTIONS CHECK-IN : 1. Vous pouvez récupérer les clés au [STREET_ADD…"
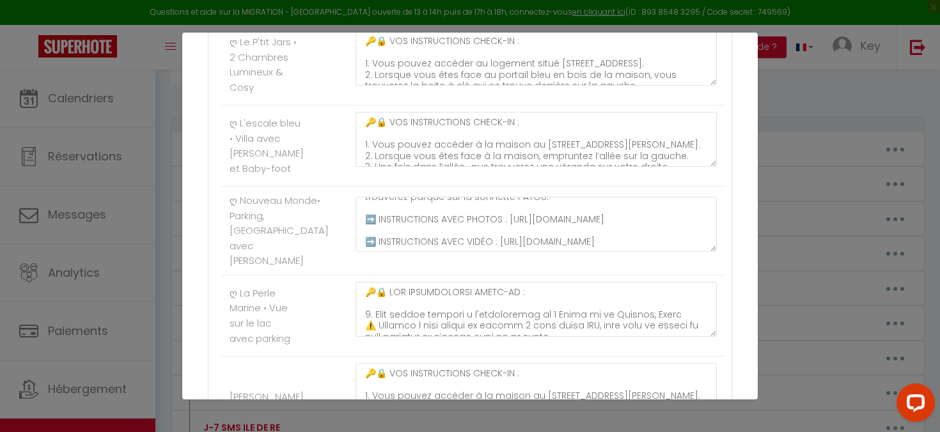
scroll to position [135, 0]
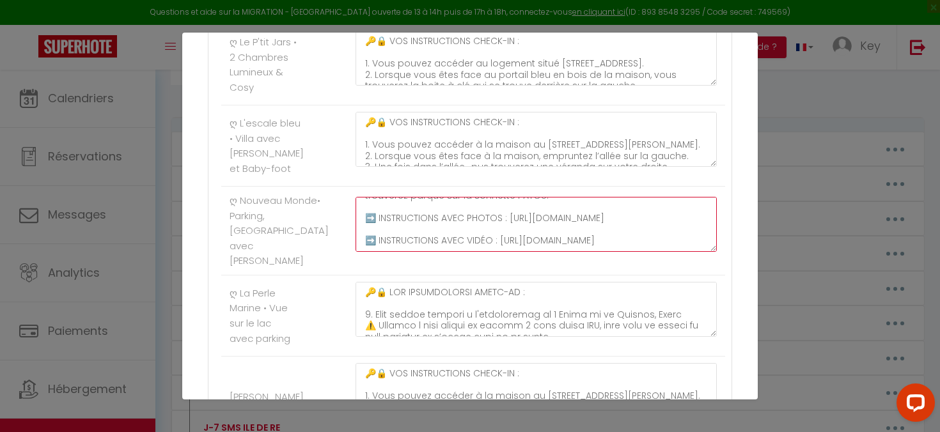
drag, startPoint x: 380, startPoint y: 243, endPoint x: 363, endPoint y: 230, distance: 21.0
click at [363, 230] on textarea "🔑🔒 VOS INSTRUCTIONS CHECK-IN : 1. Vous pouvez accéder au logement situé au [STR…" at bounding box center [536, 224] width 361 height 55
click at [381, 230] on textarea "🔑🔒 VOS INSTRUCTIONS CHECK-IN : 1. Vous pouvez accéder au logement situé au [STR…" at bounding box center [536, 224] width 361 height 55
drag, startPoint x: 386, startPoint y: 242, endPoint x: 361, endPoint y: 231, distance: 27.2
click at [361, 231] on textarea "🔑🔒 VOS INSTRUCTIONS CHECK-IN : 1. Vous pouvez accéder au logement situé au [STR…" at bounding box center [536, 224] width 361 height 55
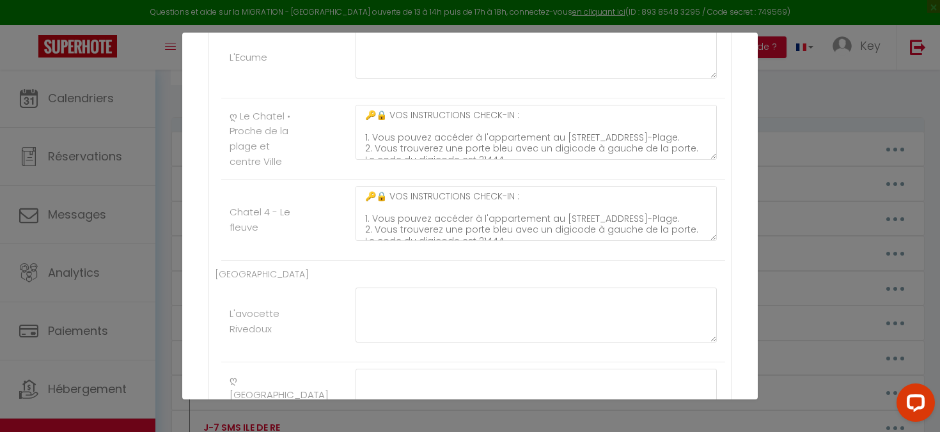
scroll to position [4916, 0]
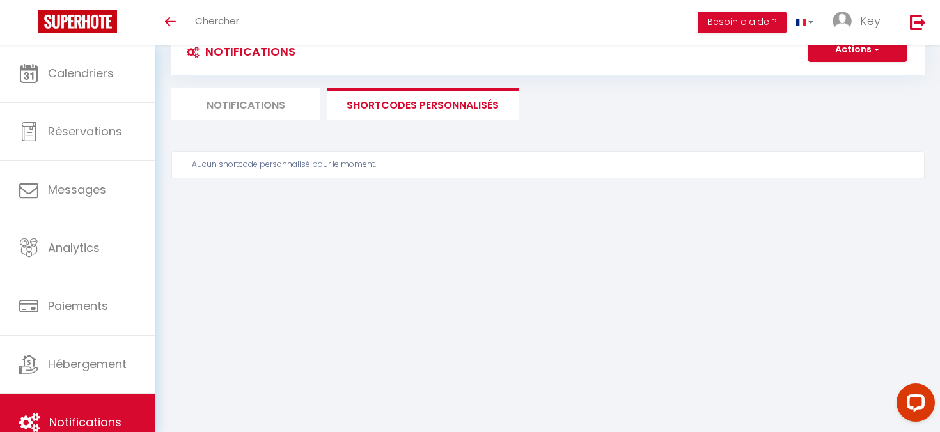
scroll to position [45, 0]
click at [257, 111] on li "Notifications" at bounding box center [246, 103] width 150 height 31
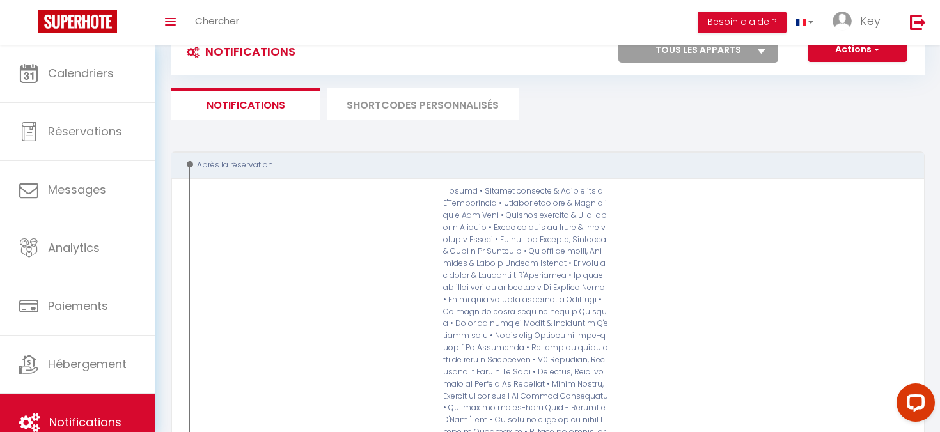
click at [381, 112] on li "SHORTCODES PERSONNALISÉS" at bounding box center [423, 103] width 192 height 31
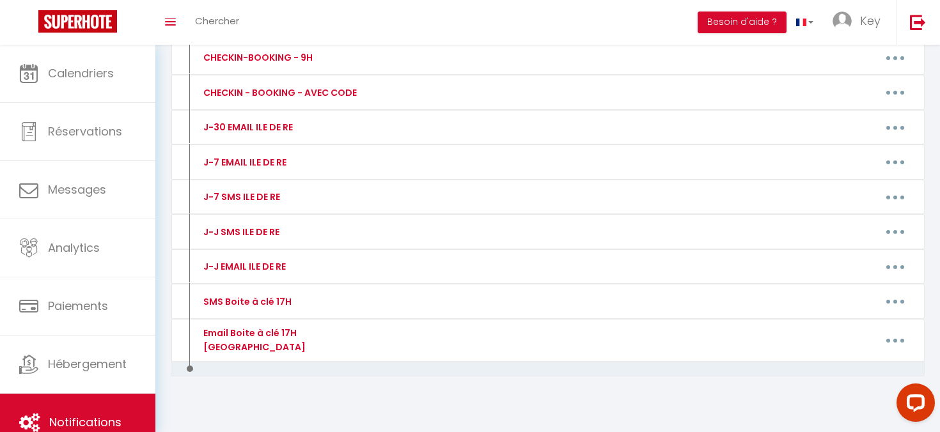
scroll to position [297, 0]
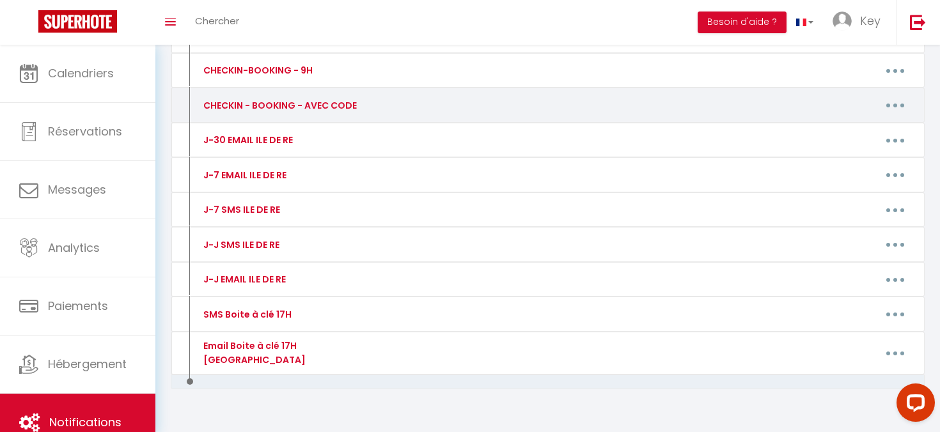
click at [899, 112] on button "button" at bounding box center [896, 105] width 36 height 20
click at [838, 127] on link "Editer" at bounding box center [862, 134] width 95 height 22
type input "CHECKIN - BOOKING - AVEC CODE"
type textarea "🔑🔒 VOS INSTRUCTIONS CHECKIN : 1. Récupérer les clés XXXXXX 2. Passez le badge d…"
type textarea "🔑🔒 LOR IPSUMDOLORSI AMETC-AD : 8. Elit seddoe temporinc utl etdo ma 59 Aliquaen…"
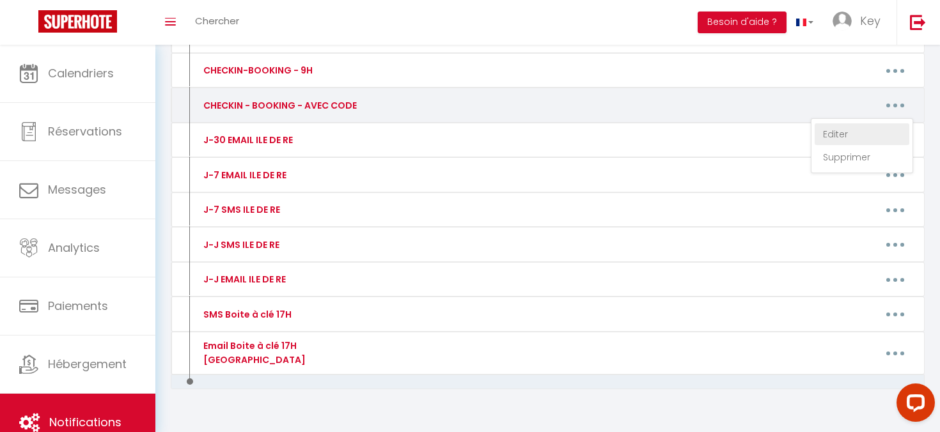
type textarea "🔑🔒 LOR IPSUMDOLORSI AMETC-AD : 5. Elit seddoe temporinc utl etdo ma 74 Aliquaen…"
type textarea "🔑🔒 LOR IPSUMDOLORSI AMETC-AD : 8. Elit seddoe temporinc utl etdo ma 76 Aliquaen…"
type textarea "🔑🔒 VOS INSTRUCTIONS CHECK-IN : 1. Vous pouvez récupérer les clés au [STREET_ADD…"
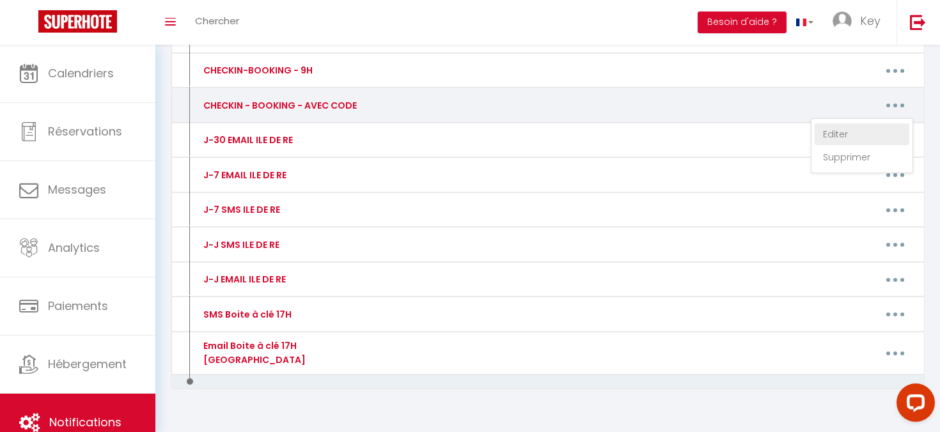
type textarea "🔑🔒 VOS INSTRUCTIONS CHECK-IN : 1. Vous pouvez récupérer les clés dans la boite …"
type textarea "🔑🔒 VOS INSTRUCTIONS CHECK-IN : 1. Vous pouvez récupérer le badge dans la boite …"
type textarea "🔑🔒 VOS INSTRUCTIONS CHECKIN : 1. Vous pouvez récupérer les clés au [STREET_ADDR…"
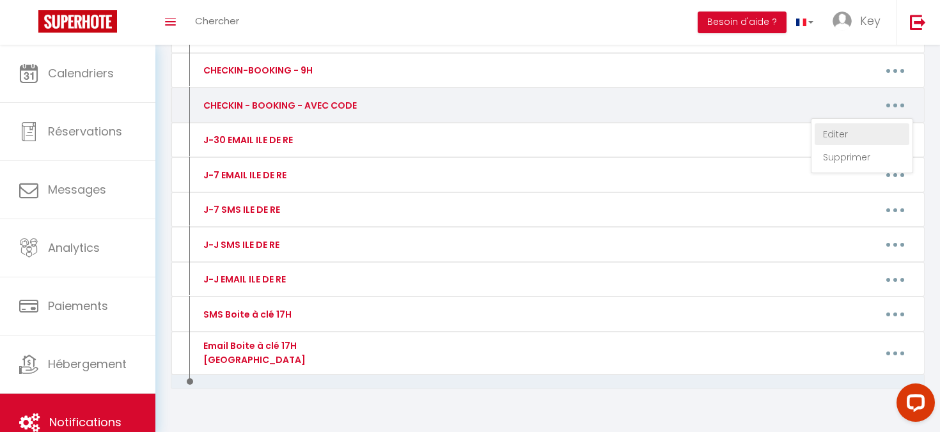
type textarea "🔑🔒 VOS INSTRUCTIONS CHECK-IN : 1. Vous pouvez accéder à l'appartement au [STREE…"
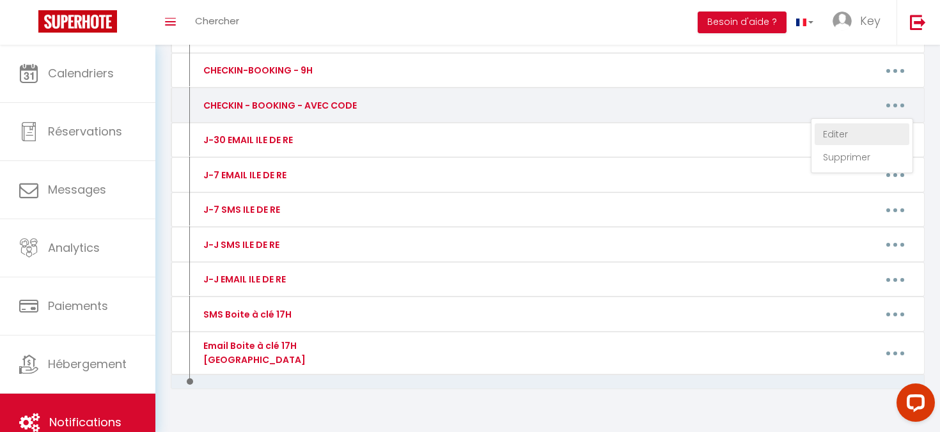
type textarea "🔑🔒 VOS INSTRUCTIONS CHECK-IN : 1. Vous pouvez accéder à l'immeuble au [STREET_A…"
type textarea "🔑🔒 LOR IPSUMDOLORSI AMETC-AD : 3. Elit seddoe tempori u l'etdolore ma 93 Ali En…"
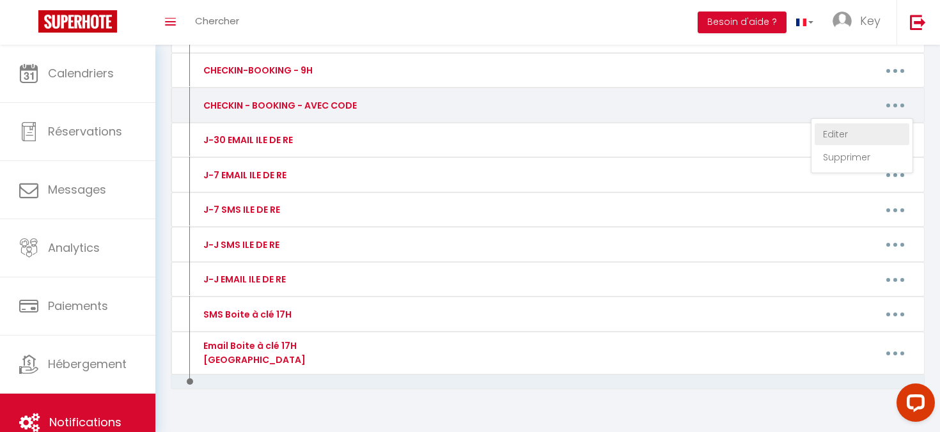
type textarea "🔑🔒 VOS INSTRUCTIONS CHECK-IN : 1. Vous pouvez récupérer la clé de l'immeuble au…"
type textarea "🔑🔒 VOS INSTRUCTIONS CHECK-IN : 1. Vous pouvez accéder à la boite à clé au [STRE…"
type textarea "🔑🔒 LOR IPSUMDOLORSI AMETCON : 0. Adip elitse doeiusm t i'utlaboreetd ma 49 Al E…"
type textarea "🔑🔒 VOS INSTRUCTIONS CHECK-IN : 1. Vous pouvez accéder à l'immeuble au [STREET_A…"
type textarea "🔑🔒 VOS INSTRUCTIONS CHECK-IN : 1. Vous pouvez accéder à l'appartement au [STREE…"
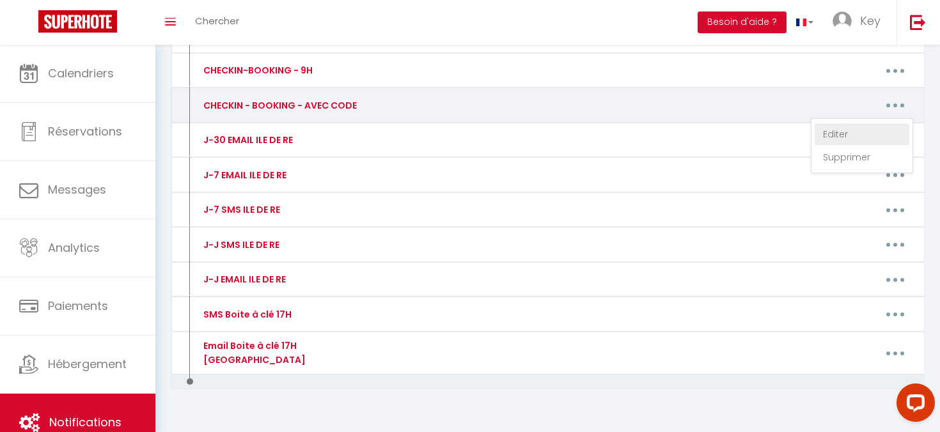
type textarea "🔑🔒 LOR IPSUMDOLORSI AMETC-AD : 1. Elit seddoe temporinc ut lab et d'magnaali en…"
type textarea "🔑🔒 VOS INSTRUCTIONS CHECK-IN : 1. Vous pouvez récupérer la clé au [STREET_ADDRE…"
type textarea "🔑🔒 LOR IPSUMDOLORSI AMETC-AD : E’seddoe tem incididu utla etdolorem. Aliq enim …"
type textarea "🔑🔒 VOS INSTRUCTIONS CHECK-IN : 1. Le logement se situe au [STREET_ADDRESS]. 2. …"
type textarea "🔑🔒 VOS INSTRUCTIONS CHECKIN : L’adresse du bien est : [STREET_ADDRESS]. La boît…"
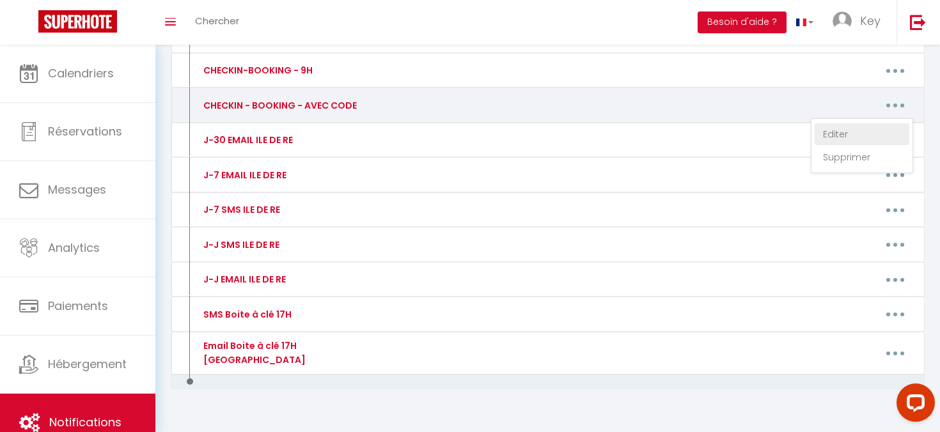
type textarea "🔑🔒 VOS INSTRUCTIONS CHECK-IN : 1. Vous pouvez accéder à l'immeuble au [STREET_A…"
type textarea "🔑🔒 VOS INSTRUCTIONS CHECK-IN : 1-L'entrée du bâtiment se fait par la porte tout…"
type textarea "🔑🔒 VOS INSTRUCTIONS CHECK-IN : 1. Vous pouvez accéder à l'immeuble au [STREET_A…"
type textarea "🔑🔒 LOR IPSUMDOLORSI AMETC-AD : 3. Elit seddoe tempori u la etdol m ali en 79 ad…"
type textarea "🔑🔒 VOS INSTRUCTIONS CHECK-IN : 1. Vous pouvez accéder à la boite à clé au [STRE…"
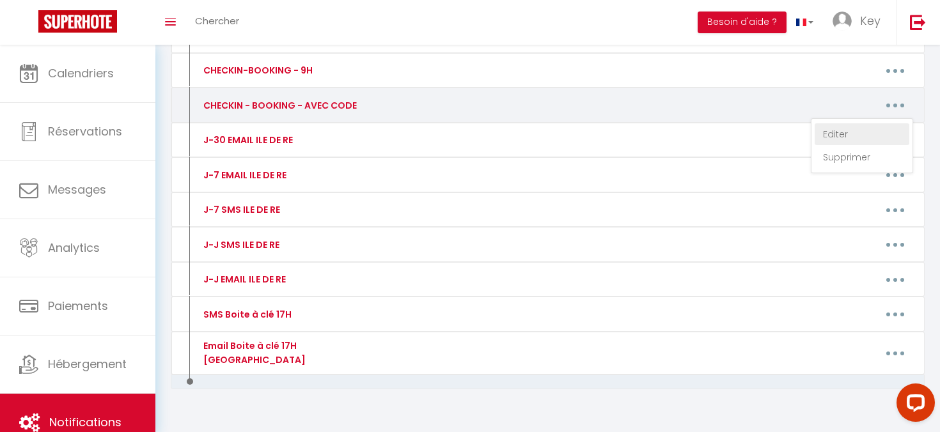
type textarea "🔑🔒 LOR IPSUMDOLORSI AMETC-AD : 5. Elit seddoe temporinc ut lab et 02 dol ma al …"
type textarea "🔑🔒 VOS INSTRUCTIONS CHECK-IN : 1. Vous pouvez accéder à la boite à clé au local…"
type textarea "🔑🔒 VOS INSTRUCTIONS CHECK-IN : 1. Vous pouvez accéder à l'immeuble au [STREET_A…"
type textarea "🔑🔒 VOS INSTRUCTIONS CHECK-IN : 1. Vous pouvez accéder à l'appartement au [STREE…"
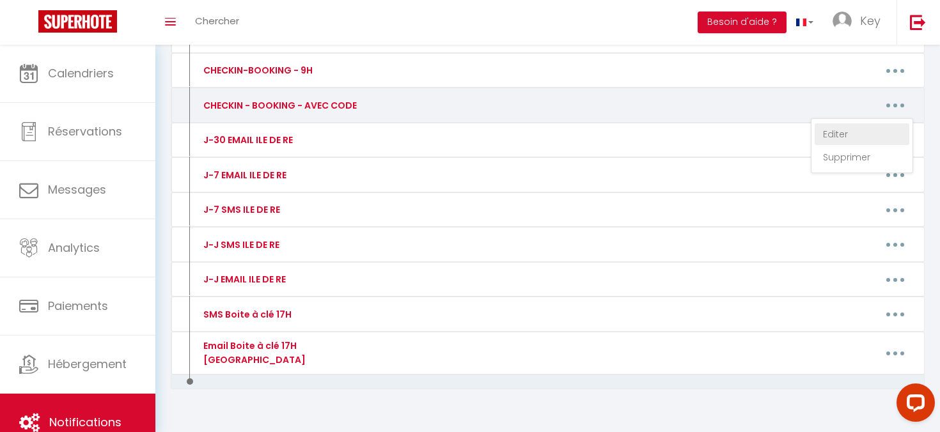
type textarea "🔑🔒 LOR IPSUMDOLORSI AMETC-AD : E’seddoe tem incididu utla etdolorem. Aliq enim …"
type textarea "🔑🔒 VOS INSTRUCTIONS CHECK-IN : 1. Vous pouvez accéder à la maison au [STREET_AD…"
type textarea "🔑🔒 VOS INSTRUCTIONS CHECK-IN : 1. Vous pouvez accéder à l'appartement au [STREE…"
type textarea "🔑🔒 VOS INSTRUCTIONS CHECK-IN : 1. Vous pouvez accéder au logement situé [STREET…"
type textarea "🔑🔒 VOS INSTRUCTIONS CHECK-IN : 1. Vous pouvez accéder à la maison au [STREET_AD…"
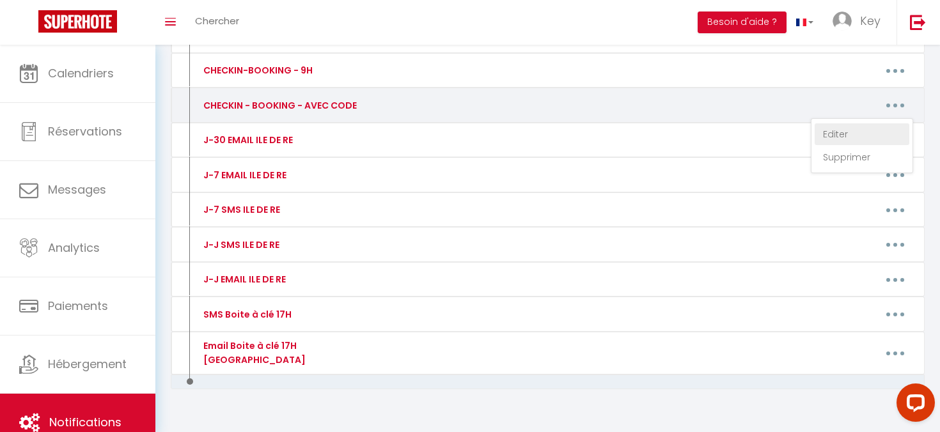
type textarea "🔑🔒 VOS INSTRUCTIONS CHECK-IN : 1. Vous pouvez accéder au logement situé au [STR…"
type textarea "🔑🔒 LOR IPSUMDOLORSI AMETC-AD : 2. Elit seddoe tempori u l'etdoloremag al 6 Enim…"
type textarea "🔑🔒 VOS INSTRUCTIONS CHECK-IN : 1. Vous pouvez accéder à la maison au [STREET_AD…"
type textarea "🔑🔒 VOS INSTRUCTIONS CHECK-IN : 1. Vous pouvez accéder à l'appartement au [STREE…"
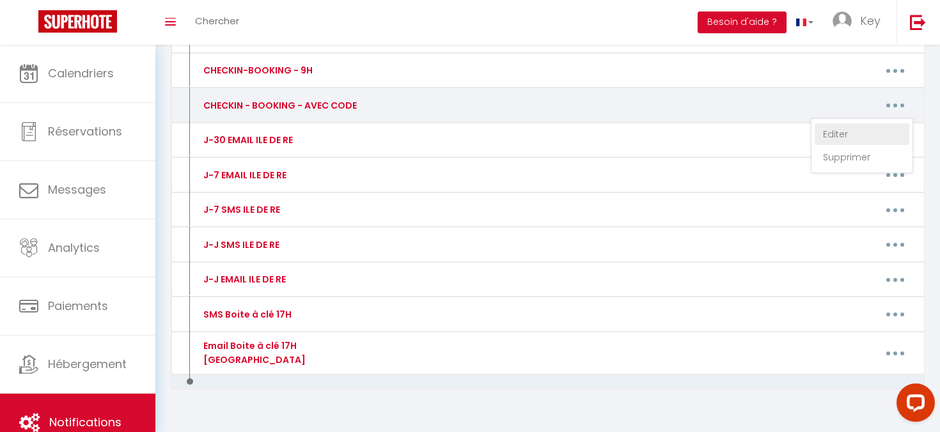
type textarea "🔑🔒 VOS INSTRUCTIONS CHECK-IN : 1. Vous pouvez accéder à l'appartement au [STREE…"
type textarea "🔑🔒 VOS INSTRUCTIONS CHECK-IN : 1. Vous pouvez accéder à la maison au [STREET_AD…"
type textarea "🔑🔒 VOS INSTRUCTIONS CHECK-IN : 1. Vous pouvez accéder à l'appartement au [STREE…"
type textarea "🔑🔒 LOR IPSUMDOLORSI AMETC-AD : E’seddoe tem incididu utla etdolorem. Aliq enim …"
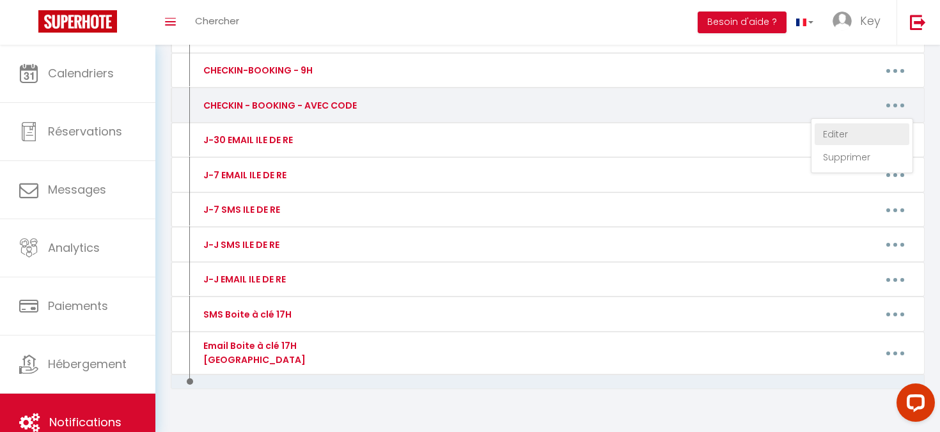
type textarea "🔑🔒 LOR IPSUMDOLORSI AMETC-AD : E’seddoe tem incididu utla etdolorem. Aliq enim …"
type textarea ""Le logement est prêt pour vous ✅ Exceptionnellement l'arrivée se fera via une …"
type textarea "🔑🔒 VOS INSTRUCTIONS CHECK-IN : 1. Vous pouvez accéder à la boite à clé au [STRE…"
type textarea "Le logement est prêt pour vous ✅ Exceptionnellement l'arrivée se fera via une b…"
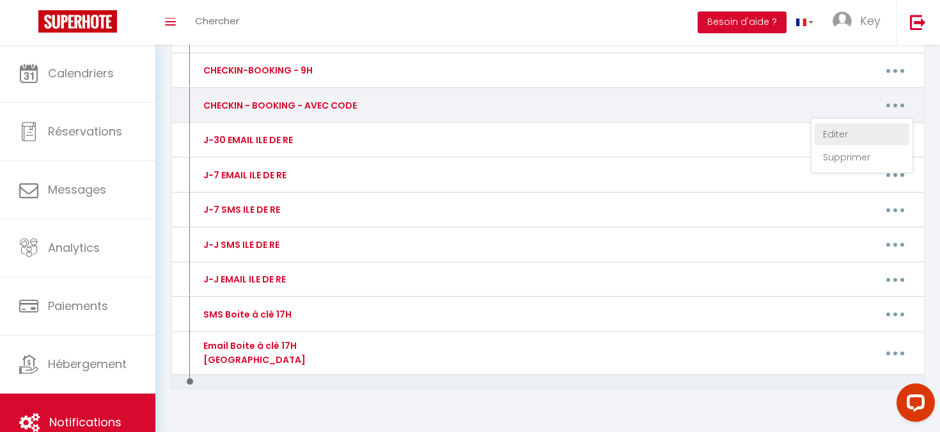
type textarea "🔑🔒 VOS INSTRUCTIONS CHECK-IN : 1. Vous pouvez récupérer les clés au [STREET_ADD…"
type textarea "🔑🔒 VOS INSTRUCTIONS CHECK-IN : 1. Vous pouvez accéder à la maison au [STREET_AD…"
type textarea "🔑🔒 VOS INSTRUCTIONS CHECK-IN : 1. Vous pouvez accéder à l'immeuble au [STREET_A…"
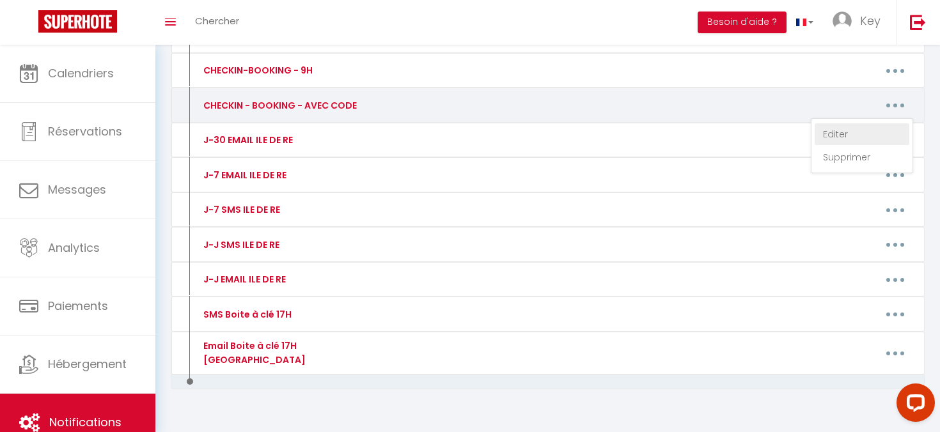
type textarea "🔑🔒 LOR IPSUMDOLORSI AMETC-AD : 1. Elit seddoe temporinc utl etdo ma 67 Ali enim…"
type textarea "🔑🔒 VOS INSTRUCTIONS CHECK-IN : 1. Vous pouvez récupérer les clés au [STREET_ADD…"
type textarea "🔑🔒 LOR IPSUMDOLORSI AMETC-AD : E’seddoe tem incididu utla etdolorem. Aliq enim …"
type textarea "🔑🔒 VOS INSTRUCTIONS CHECK-IN : L’arrivé est autonome. Nous vous conseiller d’ut…"
type textarea "🔑🔒 LOR IPSUMDOLORSI AMETC-AD : E’seddoe tem incididu utla etdolorem. Aliq enim …"
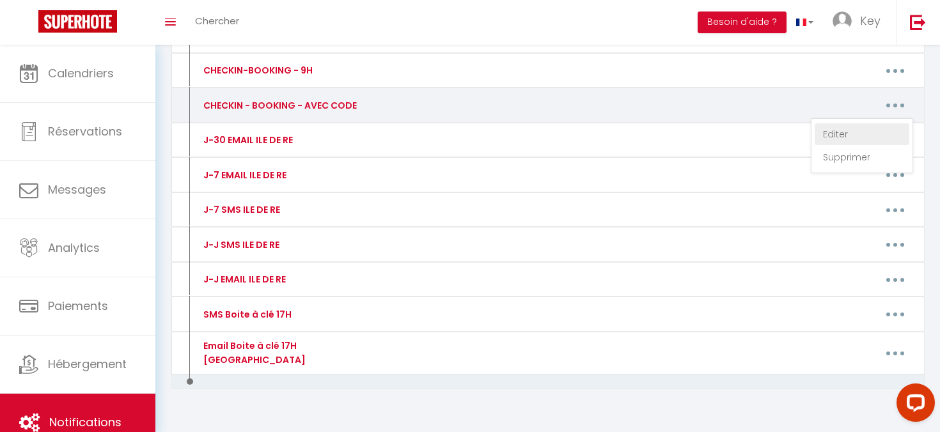
type textarea "🔑🔒 LOR IPSUMDOLORSI AMETC-AD : E’seddoe tem incididu utla etdolorem. Aliq enim …"
type textarea "🔑🔒 VOS INSTRUCTIONS CHECK-IN : 1. Vous pouvez récupérer les clés au [STREET_ADD…"
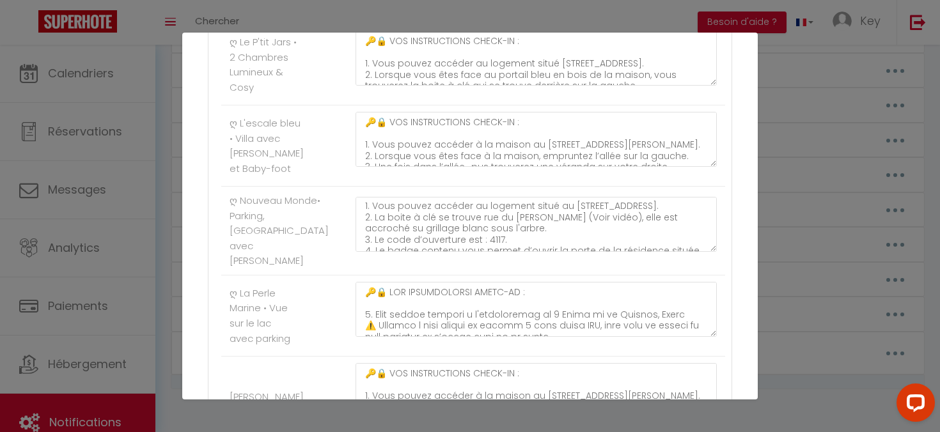
scroll to position [26, 0]
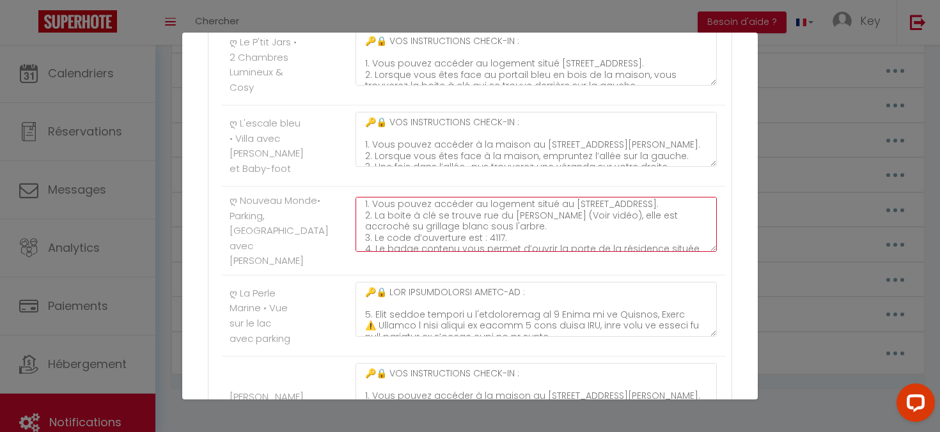
drag, startPoint x: 376, startPoint y: 214, endPoint x: 477, endPoint y: 225, distance: 101.7
click at [477, 225] on textarea "🔑🔒 VOS INSTRUCTIONS CHECK-IN : 1. Vous pouvez accéder au logement situé au [STR…" at bounding box center [536, 224] width 361 height 55
